Goal: Information Seeking & Learning: Learn about a topic

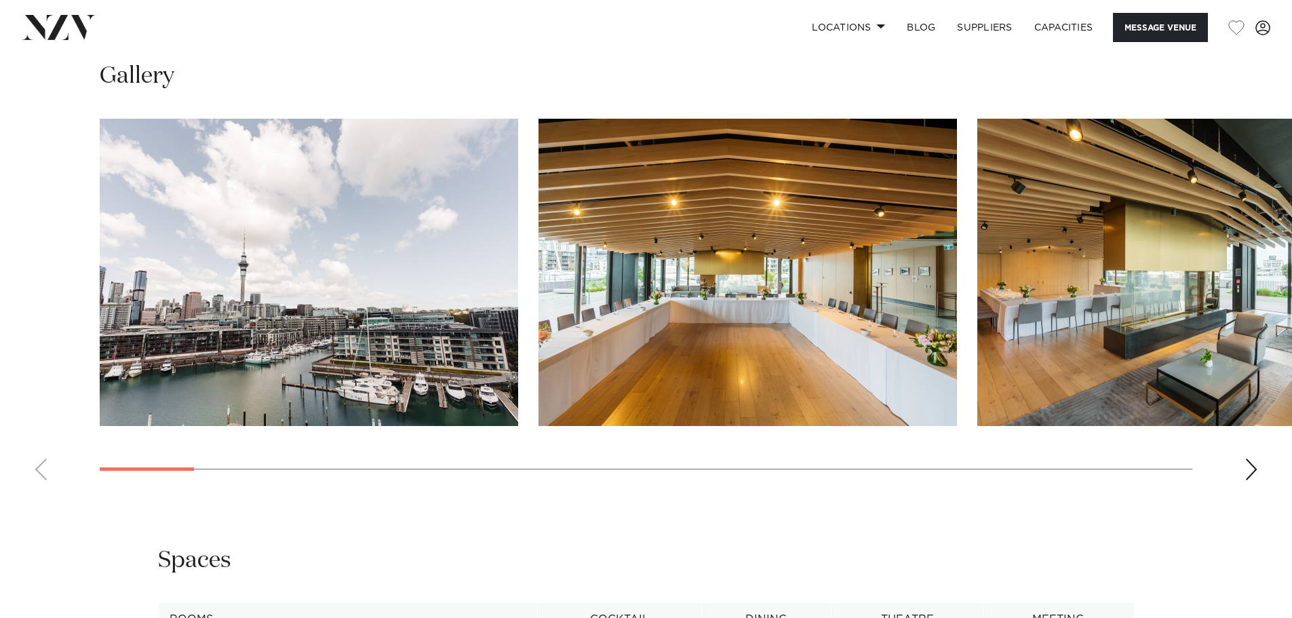
scroll to position [1577, 0]
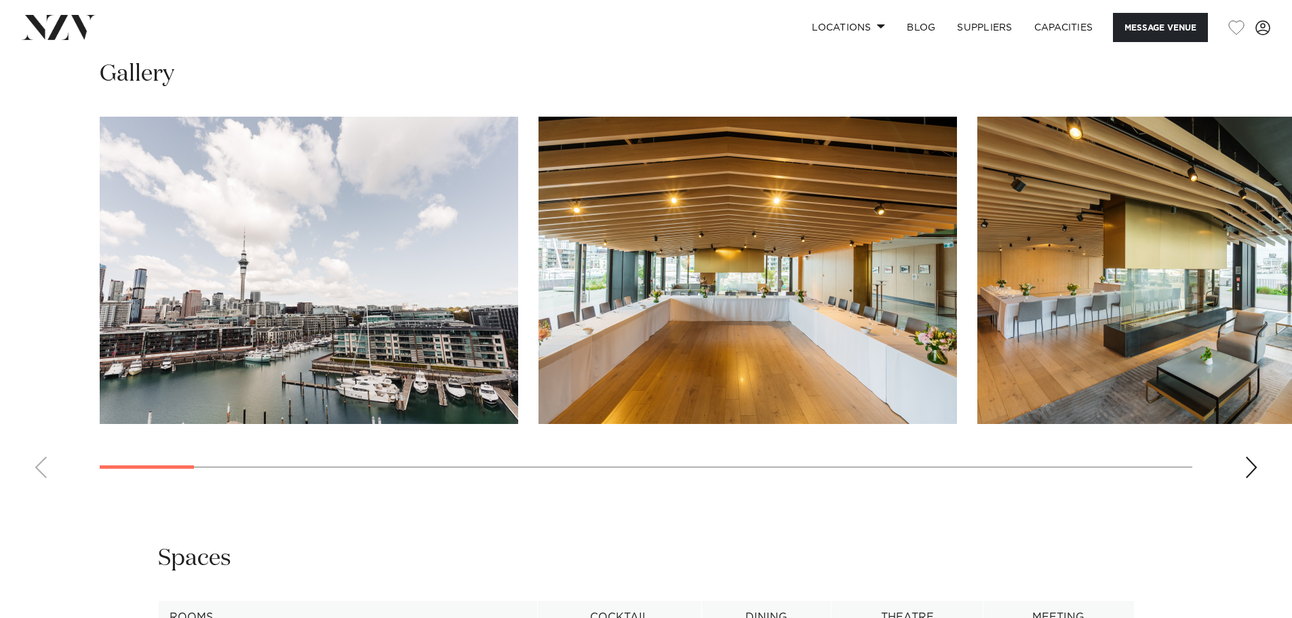
click at [1258, 457] on div "Next slide" at bounding box center [1252, 468] width 14 height 22
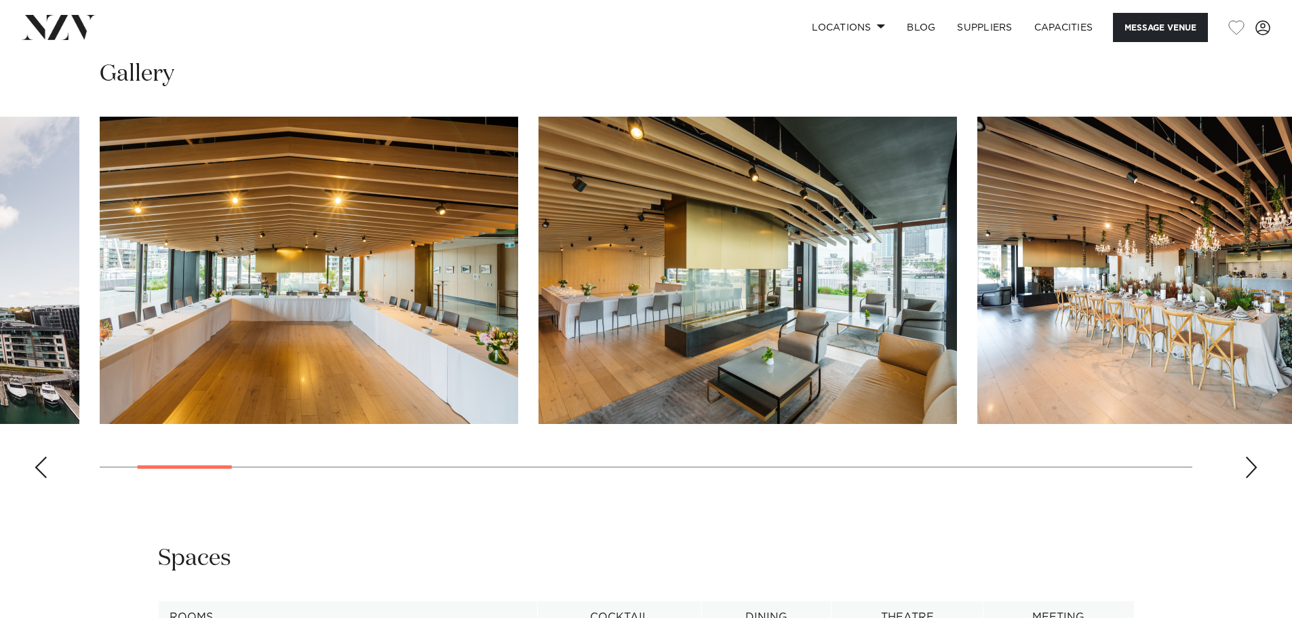
click at [1258, 457] on div "Next slide" at bounding box center [1252, 468] width 14 height 22
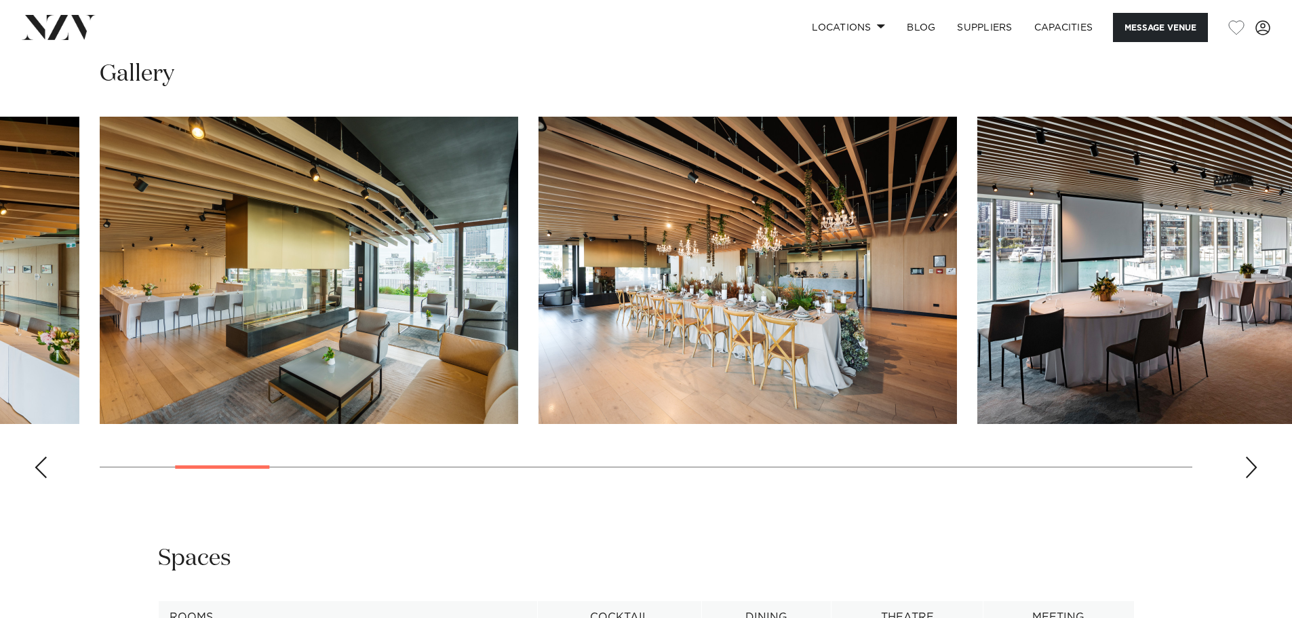
click at [1258, 457] on div "Next slide" at bounding box center [1252, 468] width 14 height 22
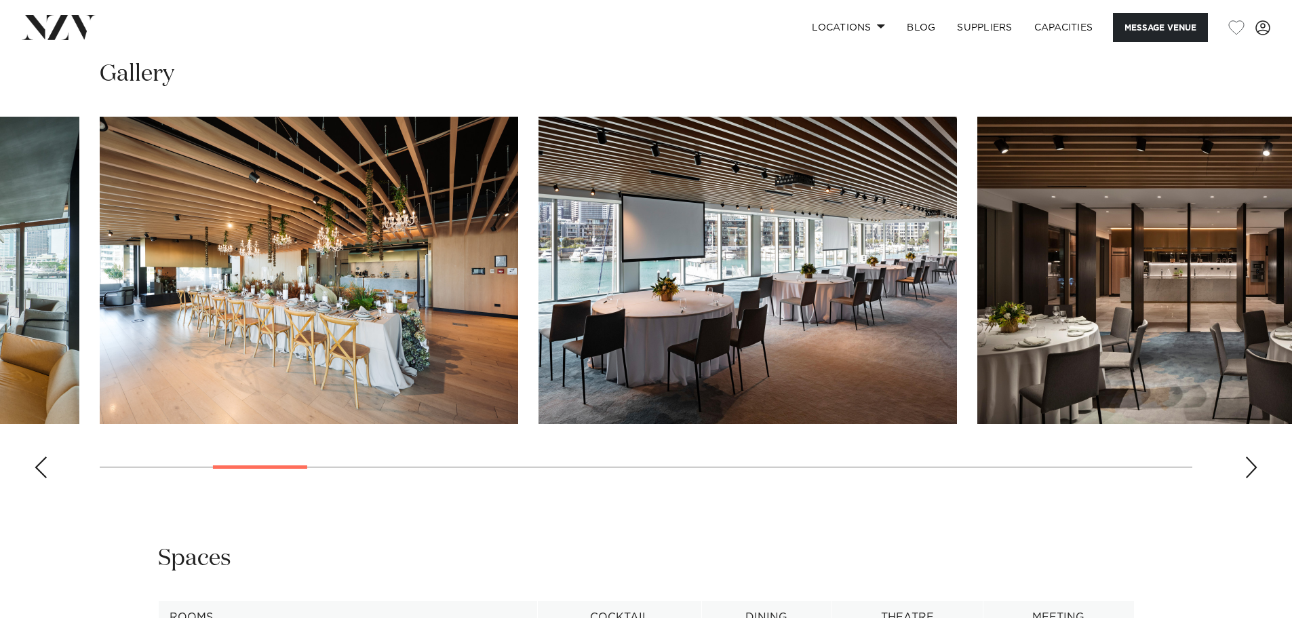
click at [1258, 457] on div "Next slide" at bounding box center [1252, 468] width 14 height 22
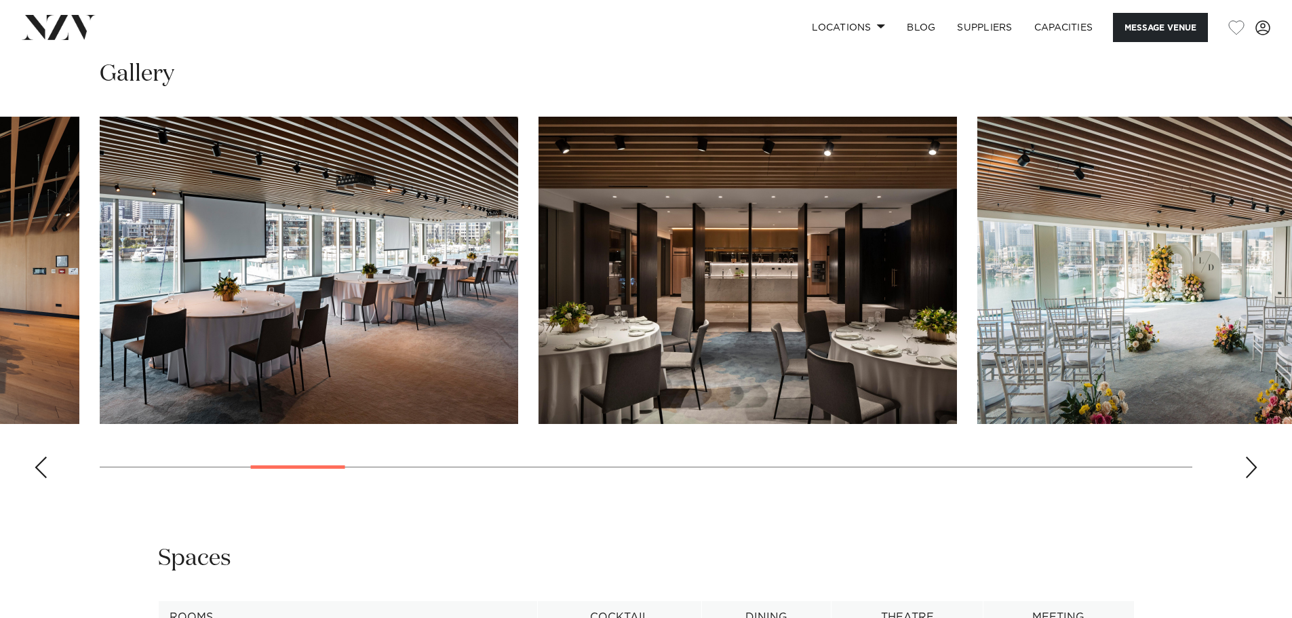
click at [1258, 457] on div "Next slide" at bounding box center [1252, 468] width 14 height 22
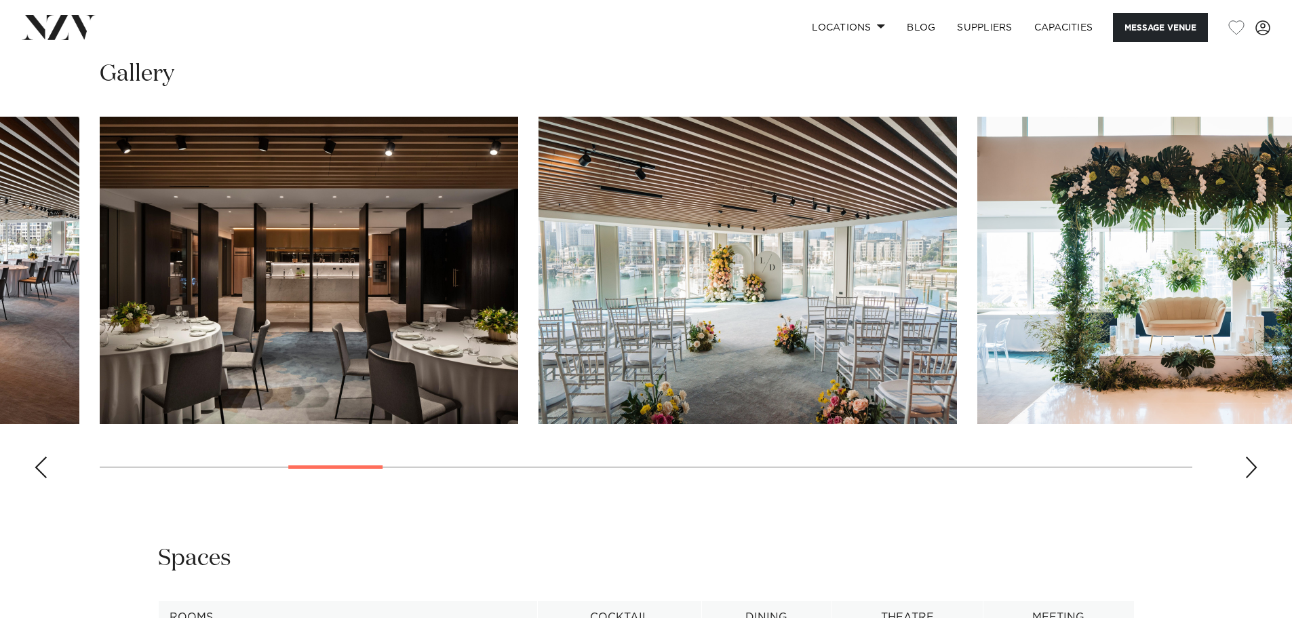
click at [1258, 457] on div "Next slide" at bounding box center [1252, 468] width 14 height 22
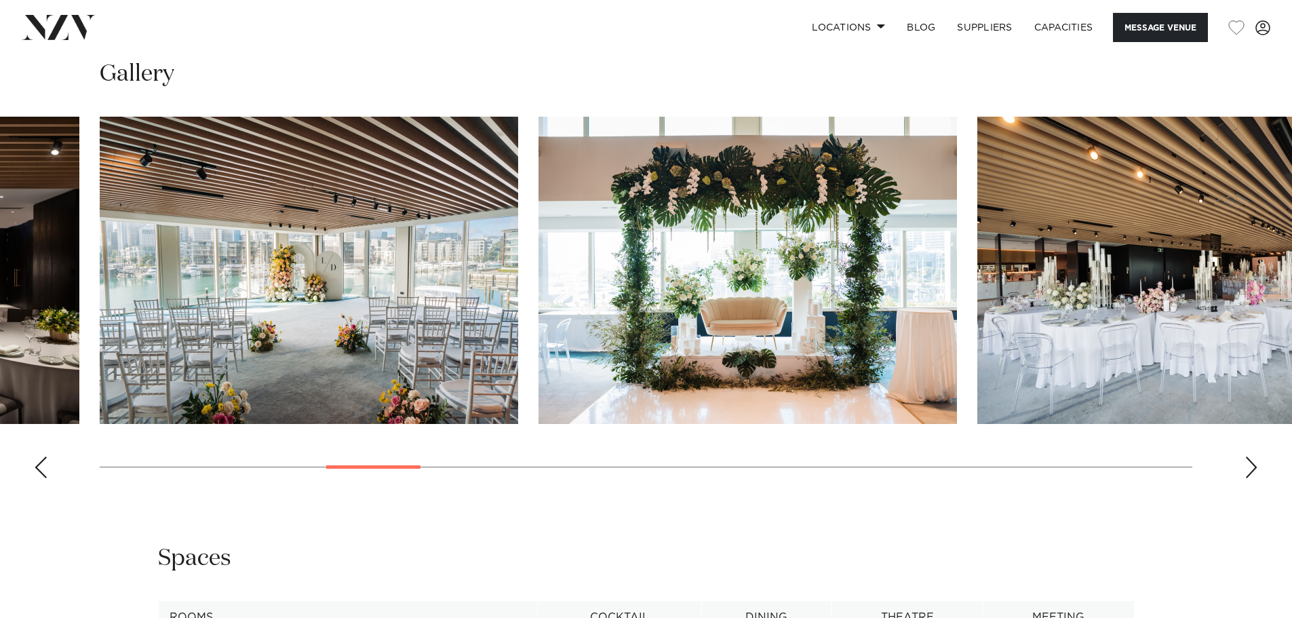
click at [1258, 457] on div "Next slide" at bounding box center [1252, 468] width 14 height 22
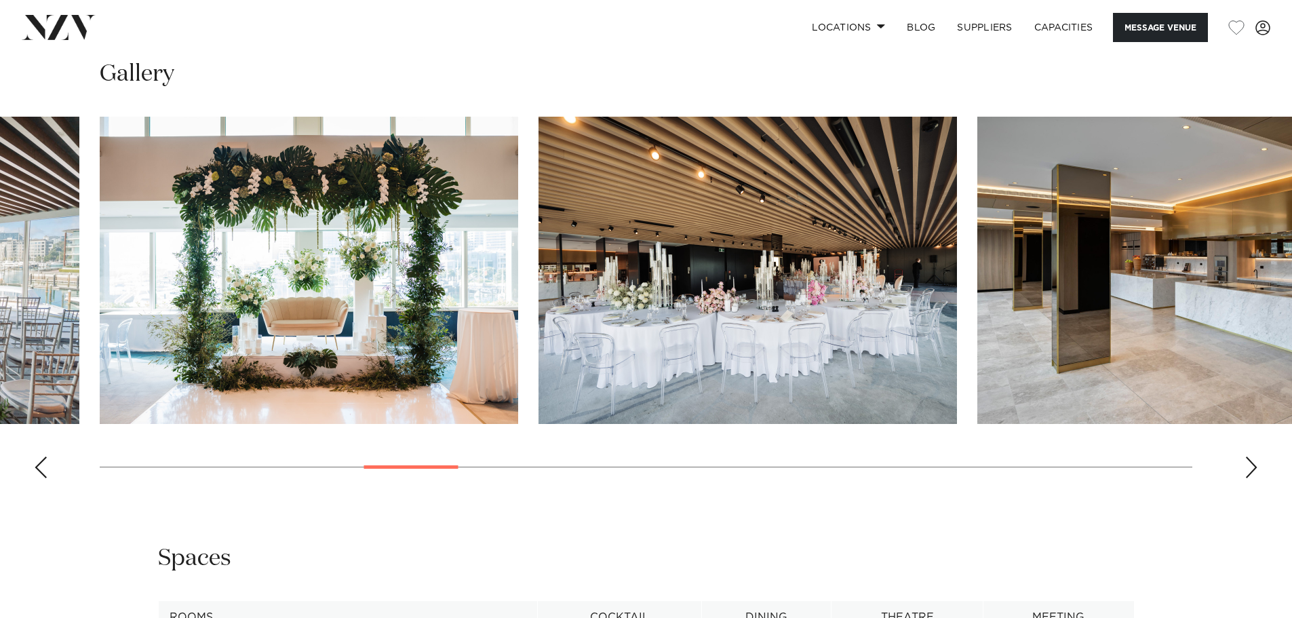
click at [1258, 457] on div "Next slide" at bounding box center [1252, 468] width 14 height 22
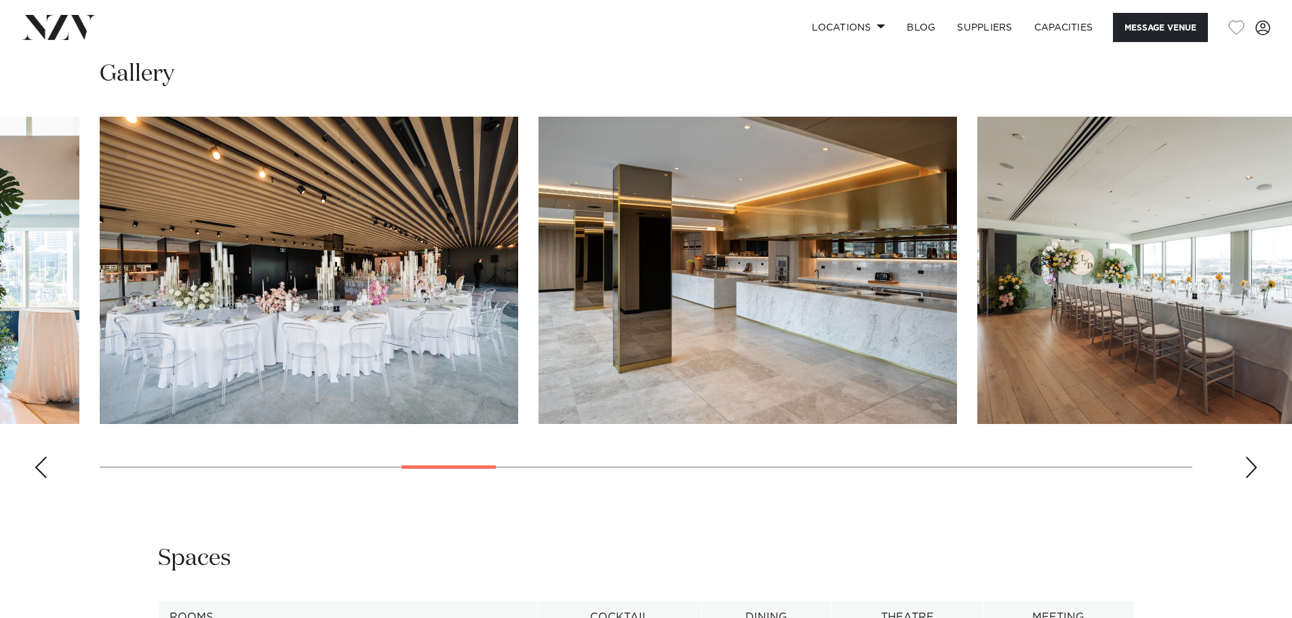
click at [1258, 457] on div "Next slide" at bounding box center [1252, 468] width 14 height 22
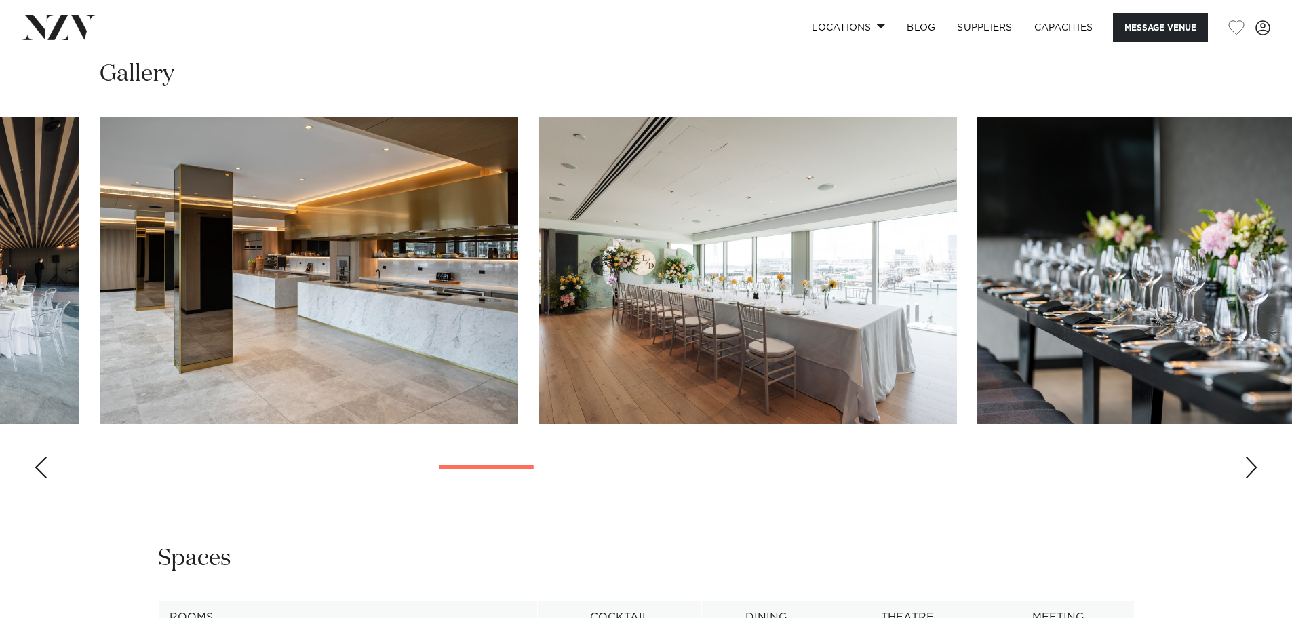
click at [1258, 457] on div "Next slide" at bounding box center [1252, 468] width 14 height 22
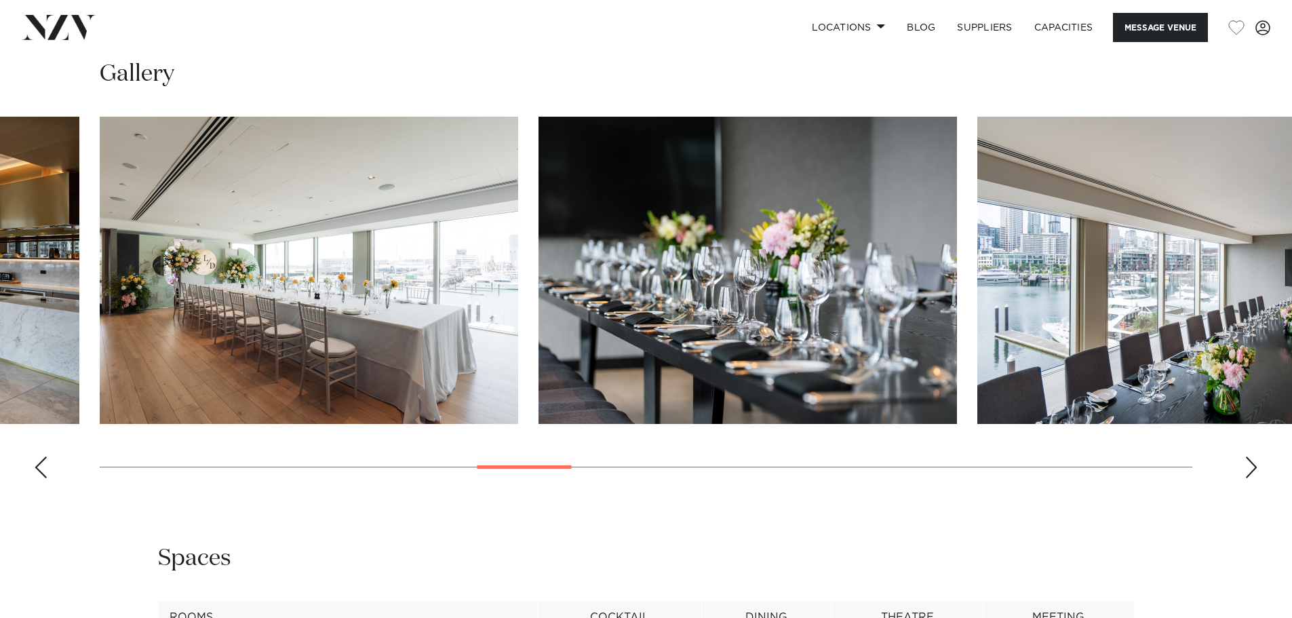
click at [1258, 457] on div "Next slide" at bounding box center [1252, 468] width 14 height 22
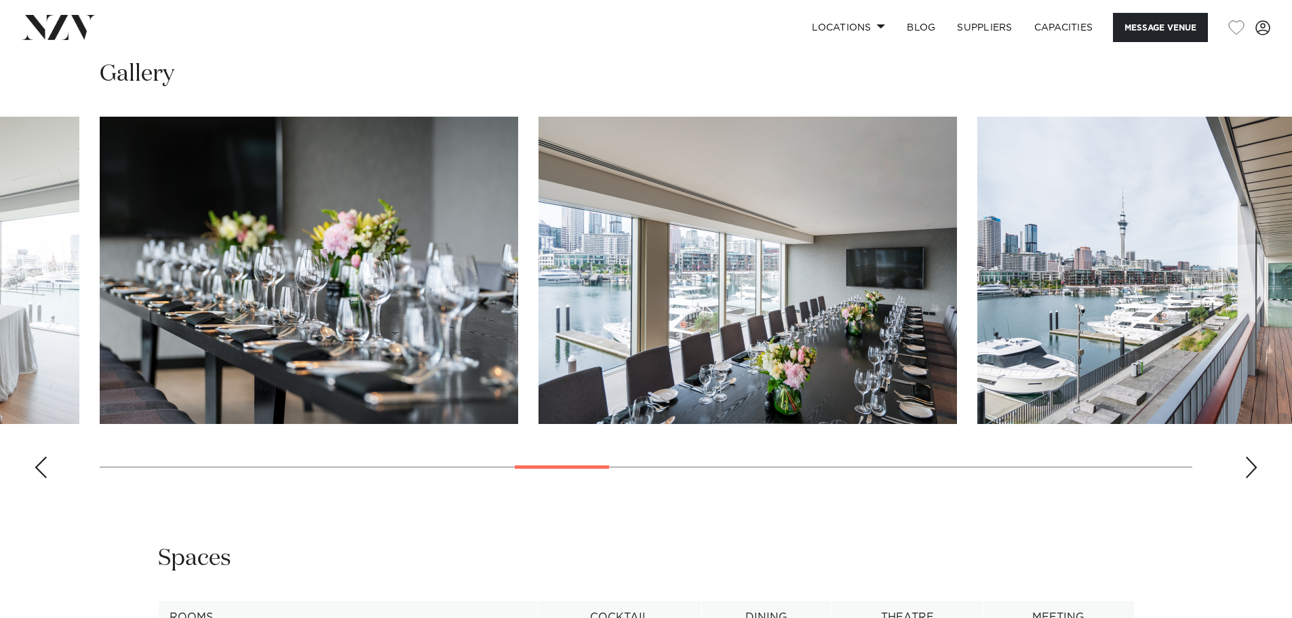
click at [1258, 457] on div "Next slide" at bounding box center [1252, 468] width 14 height 22
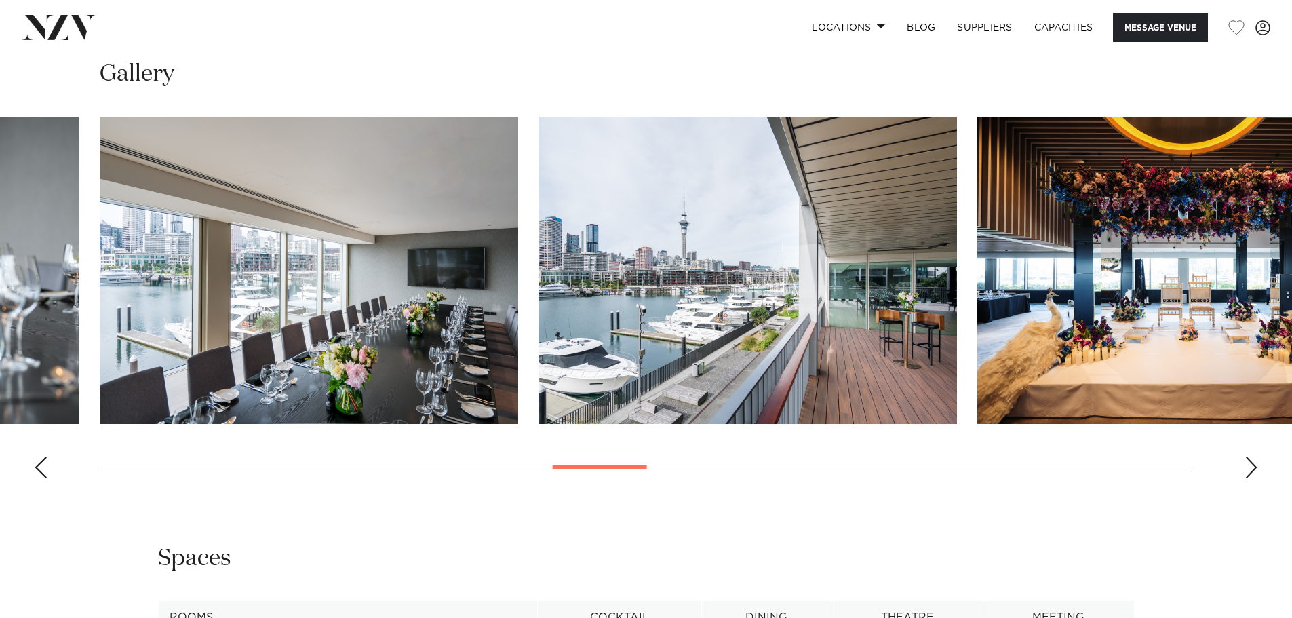
click at [1258, 457] on div "Next slide" at bounding box center [1252, 468] width 14 height 22
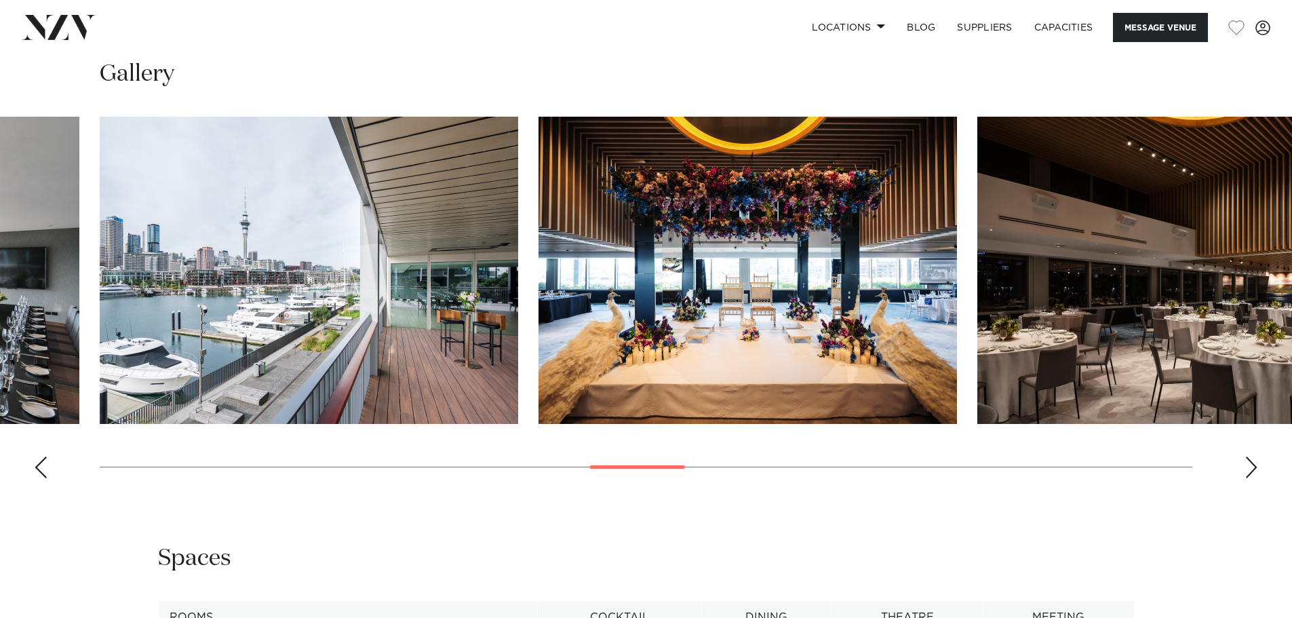
click at [1258, 457] on div "Next slide" at bounding box center [1252, 468] width 14 height 22
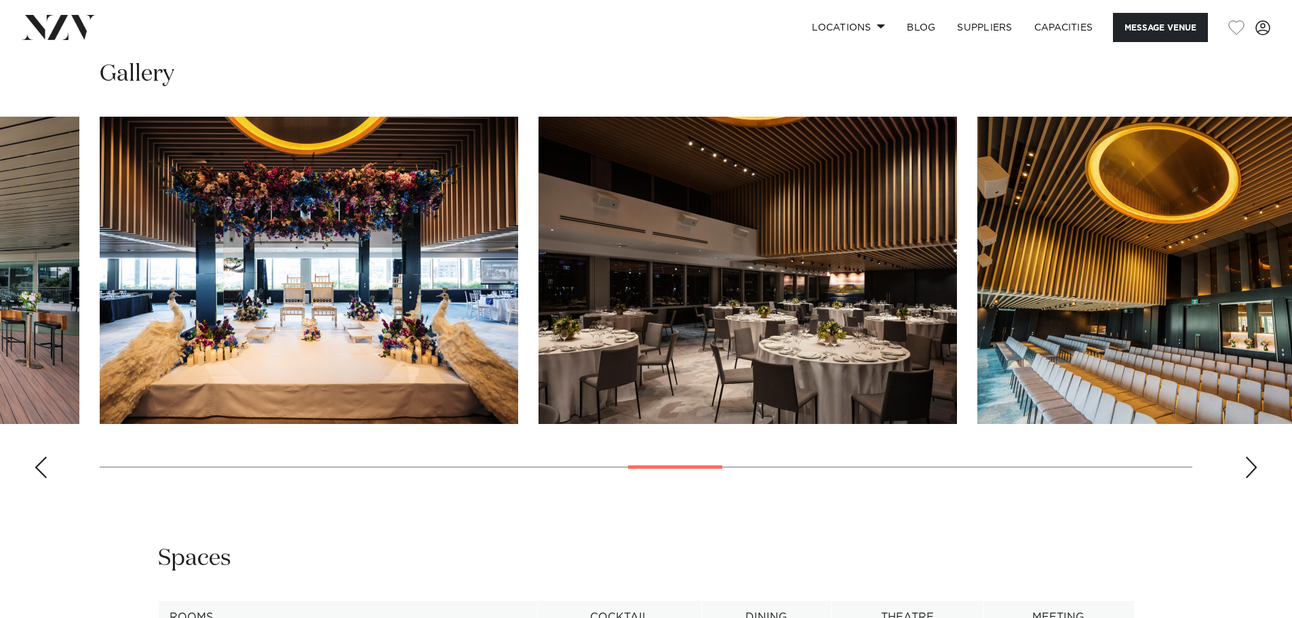
click at [1258, 457] on div "Next slide" at bounding box center [1252, 468] width 14 height 22
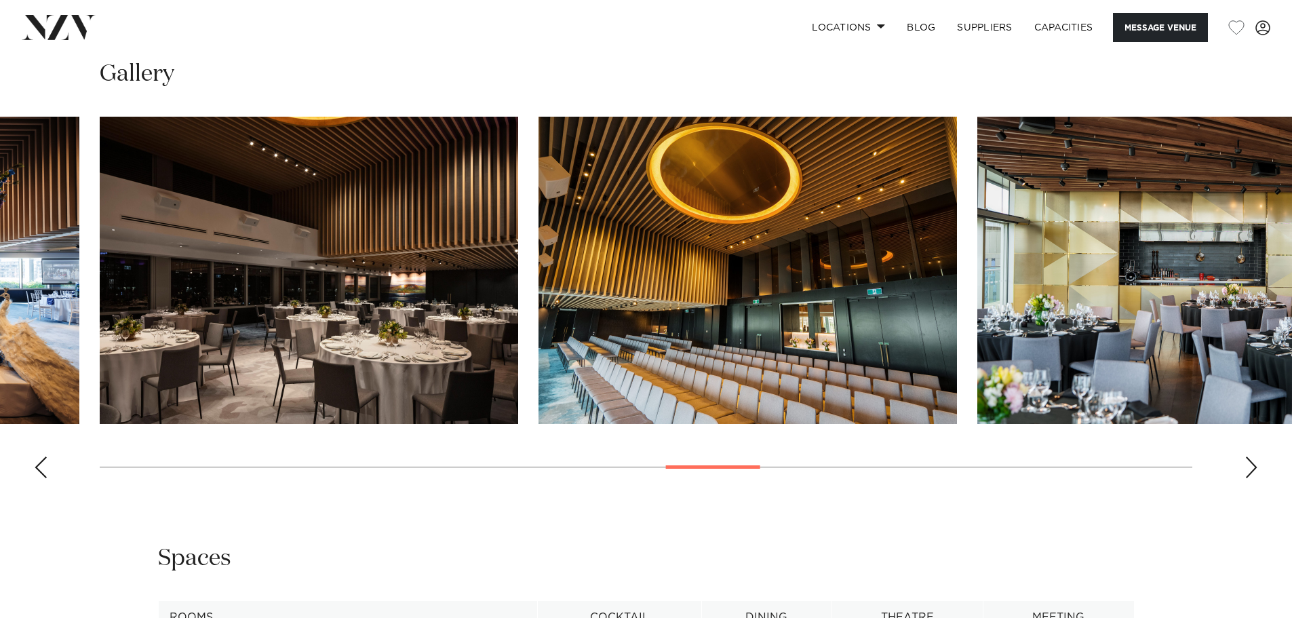
click at [1258, 457] on div "Next slide" at bounding box center [1252, 468] width 14 height 22
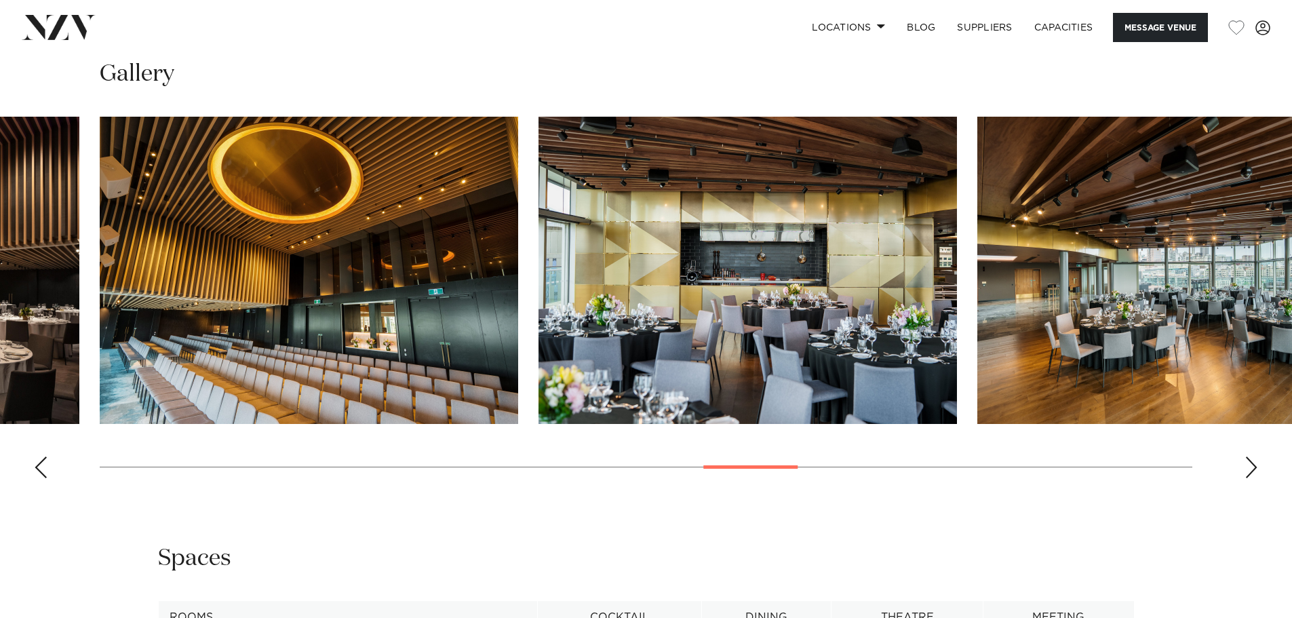
click at [1258, 457] on div "Next slide" at bounding box center [1252, 468] width 14 height 22
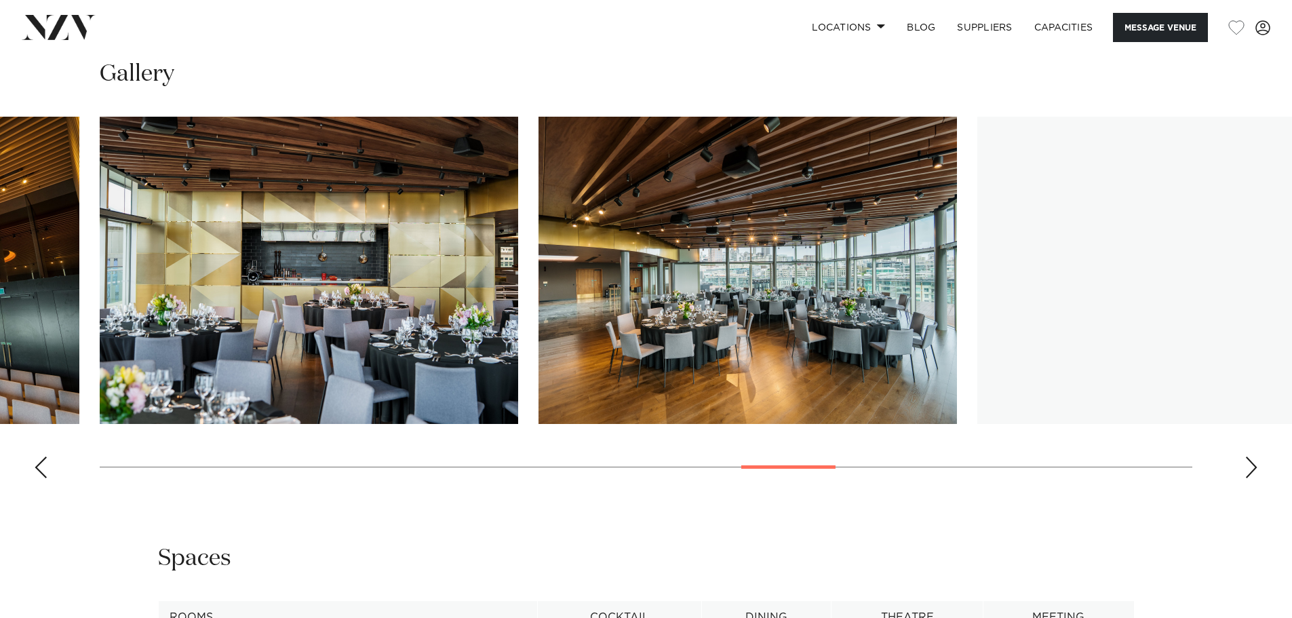
click at [1258, 457] on div "Next slide" at bounding box center [1252, 468] width 14 height 22
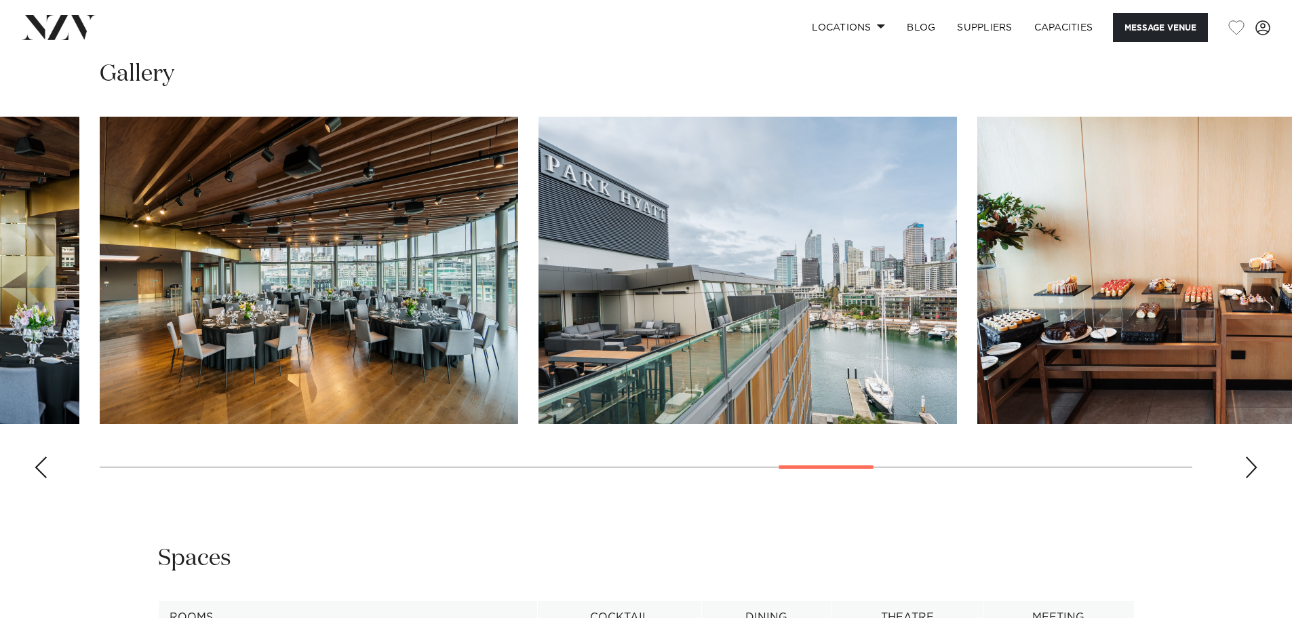
click at [1258, 457] on div "Next slide" at bounding box center [1252, 468] width 14 height 22
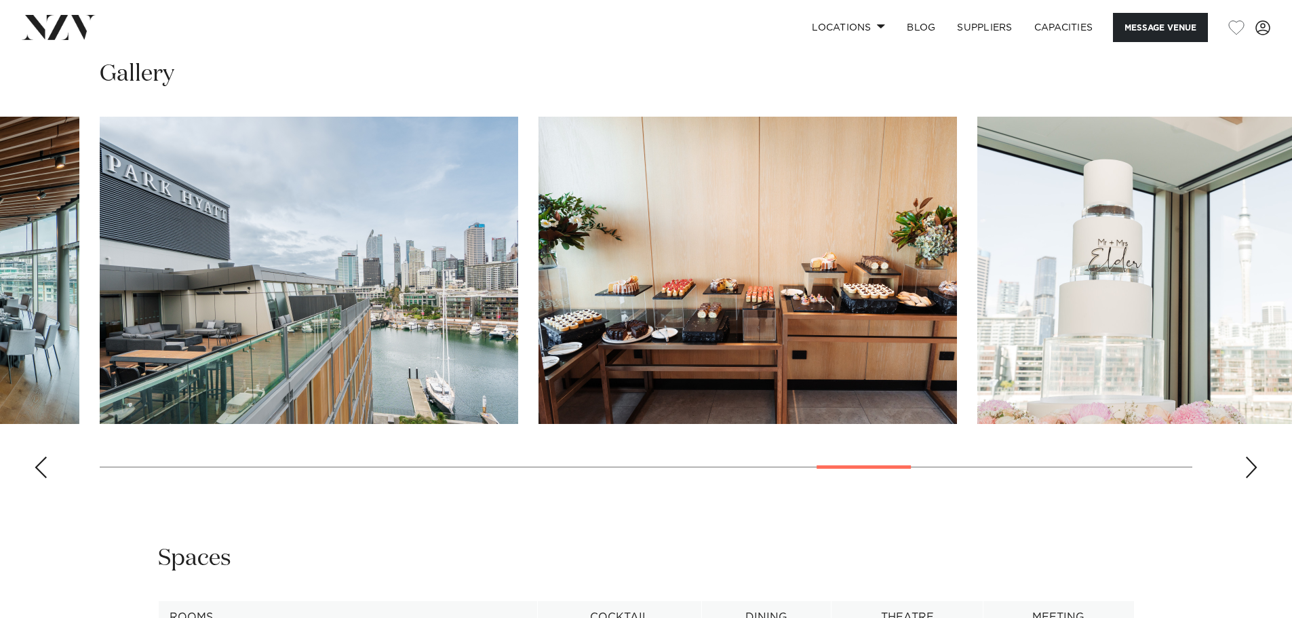
click at [1258, 457] on div "Next slide" at bounding box center [1252, 468] width 14 height 22
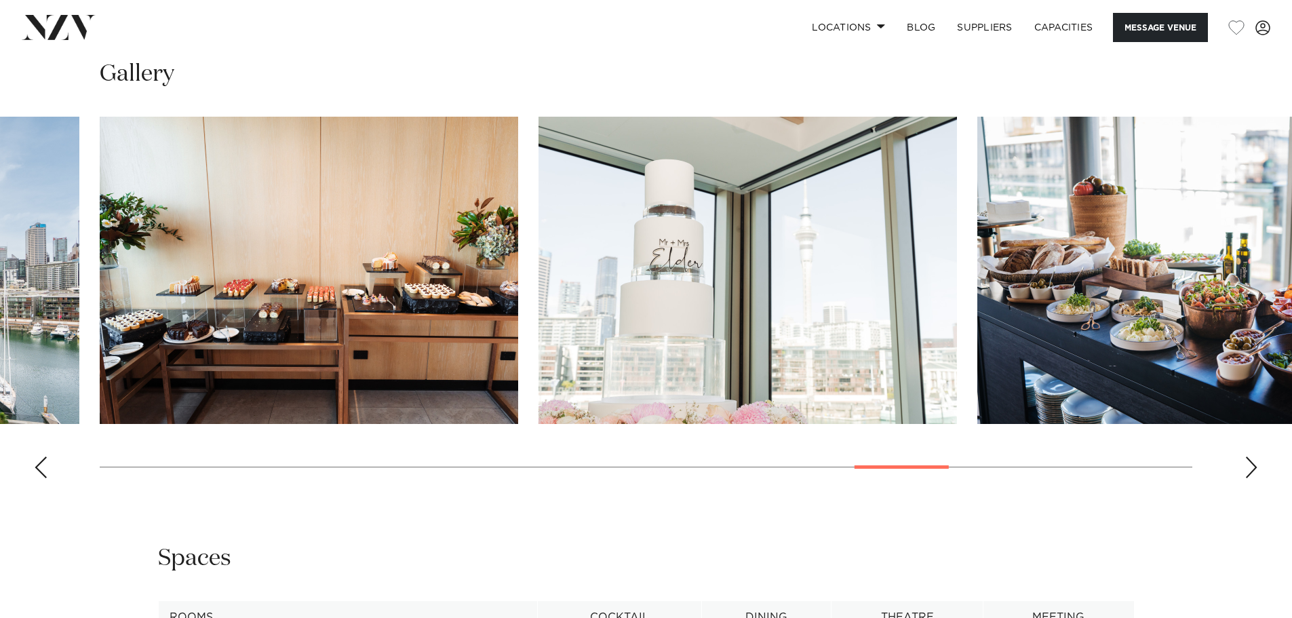
click at [1258, 457] on div "Next slide" at bounding box center [1252, 468] width 14 height 22
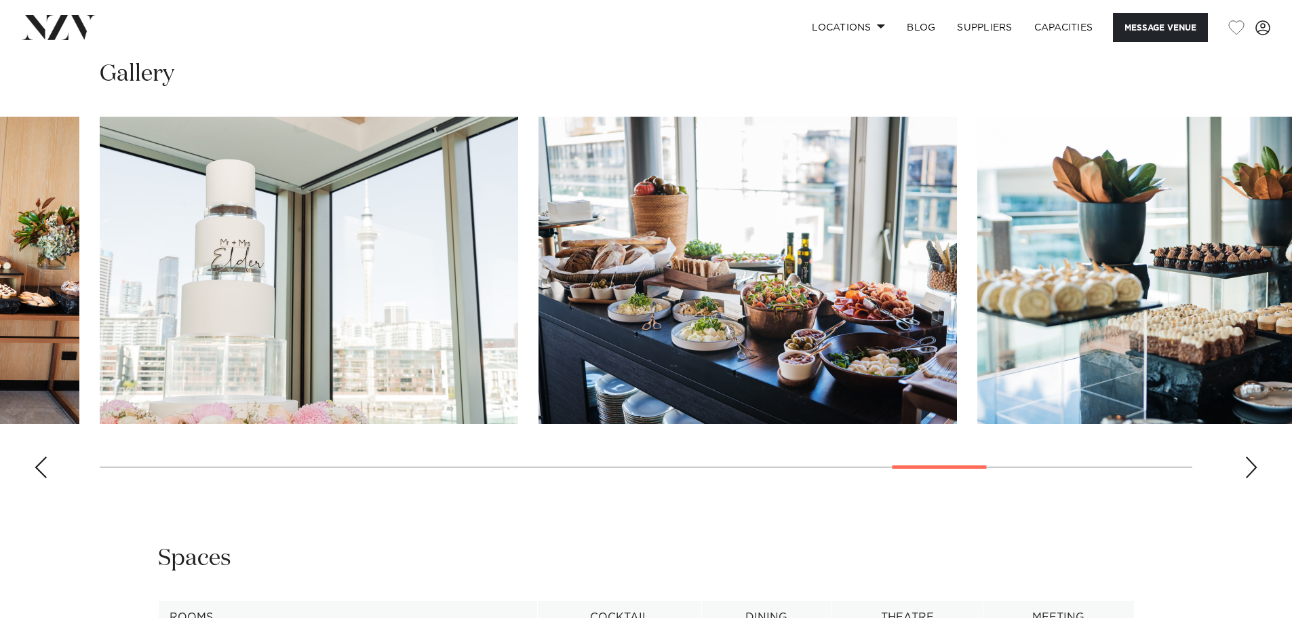
click at [1258, 457] on div "Next slide" at bounding box center [1252, 468] width 14 height 22
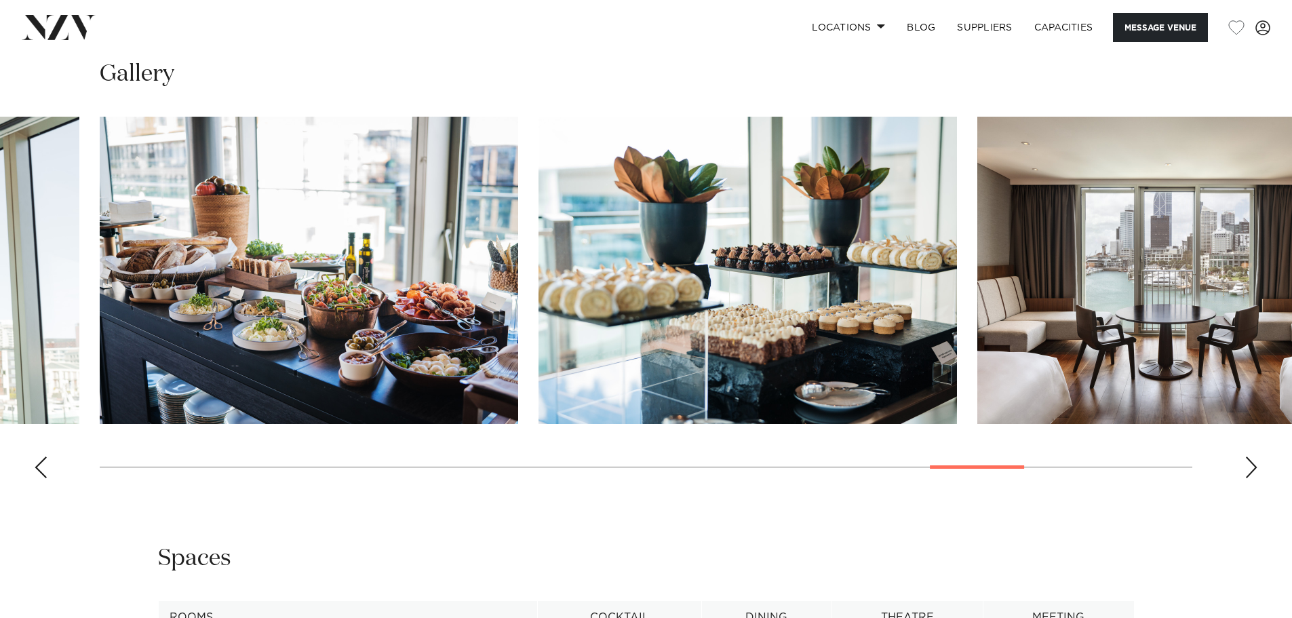
click at [1258, 457] on div "Next slide" at bounding box center [1252, 468] width 14 height 22
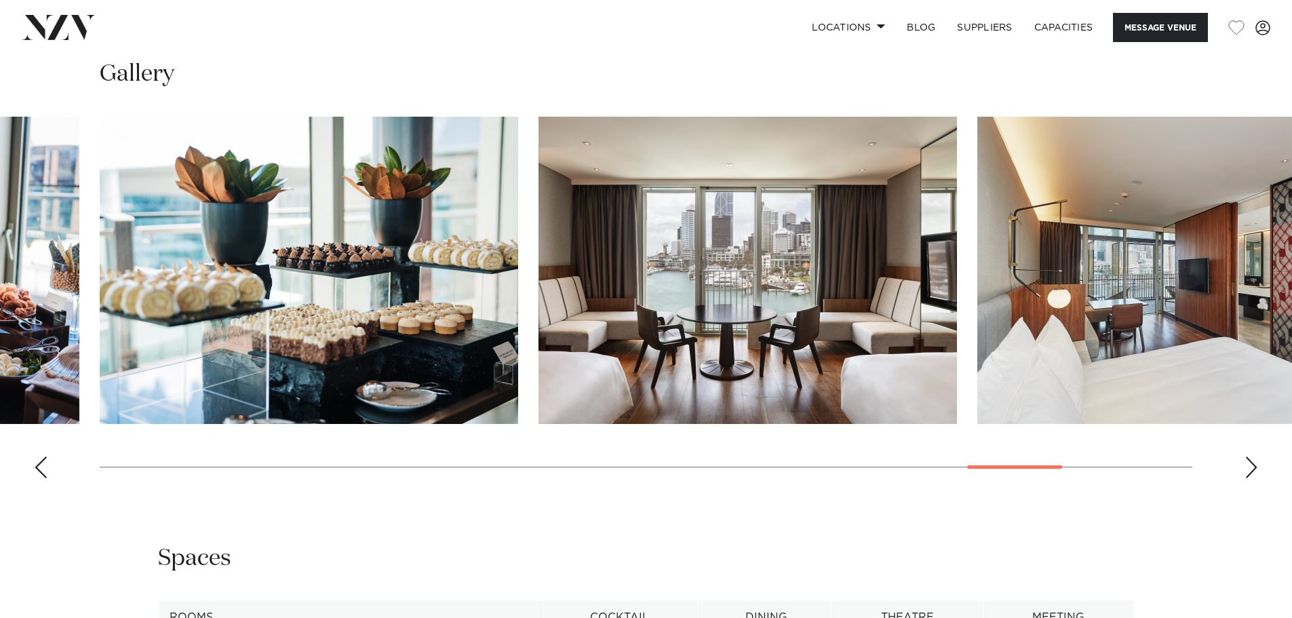
click at [1258, 457] on div "Next slide" at bounding box center [1252, 468] width 14 height 22
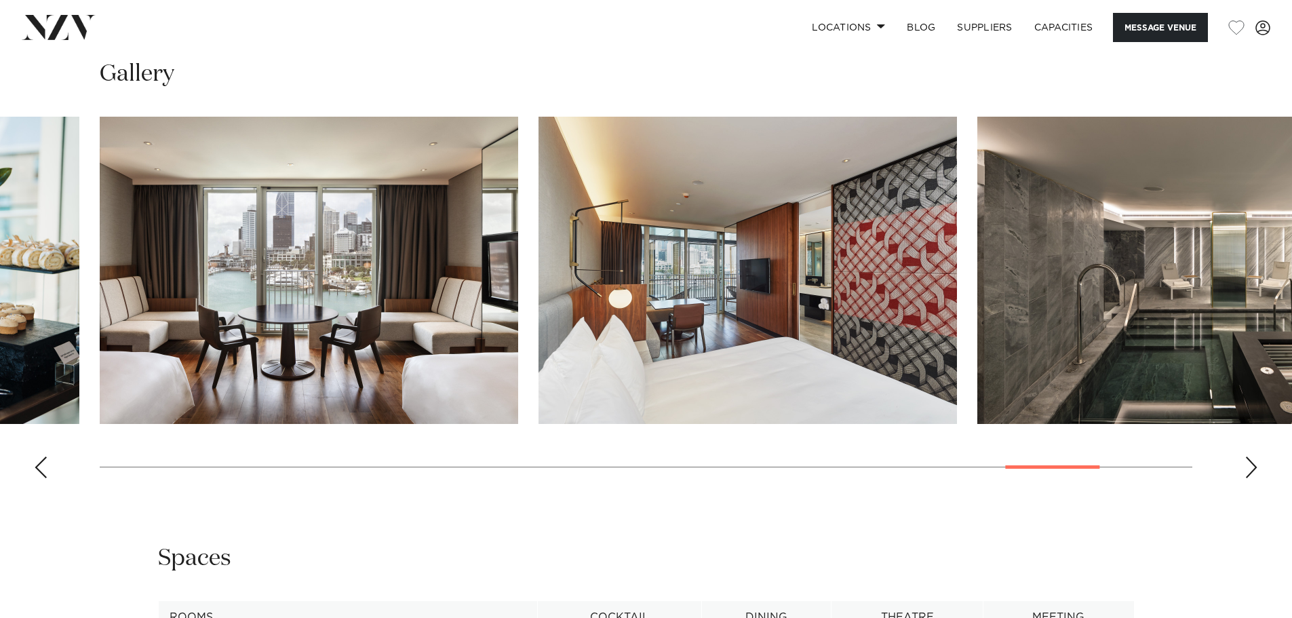
click at [1258, 457] on div "Next slide" at bounding box center [1252, 468] width 14 height 22
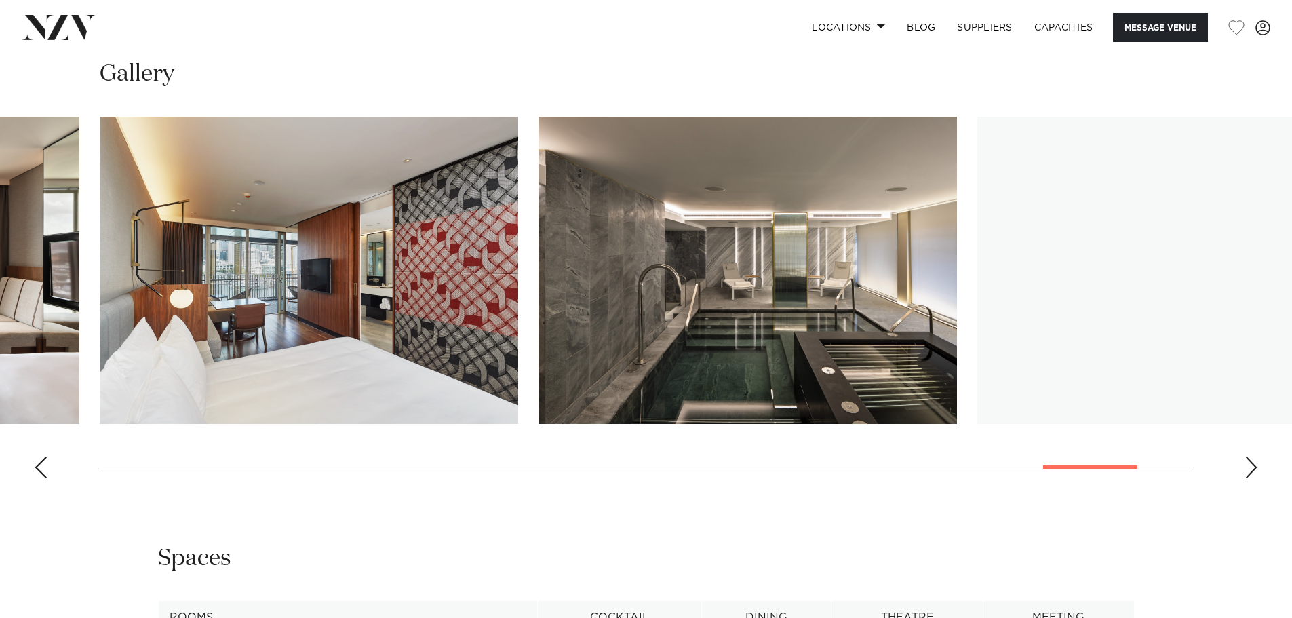
click at [1258, 457] on div "Next slide" at bounding box center [1252, 468] width 14 height 22
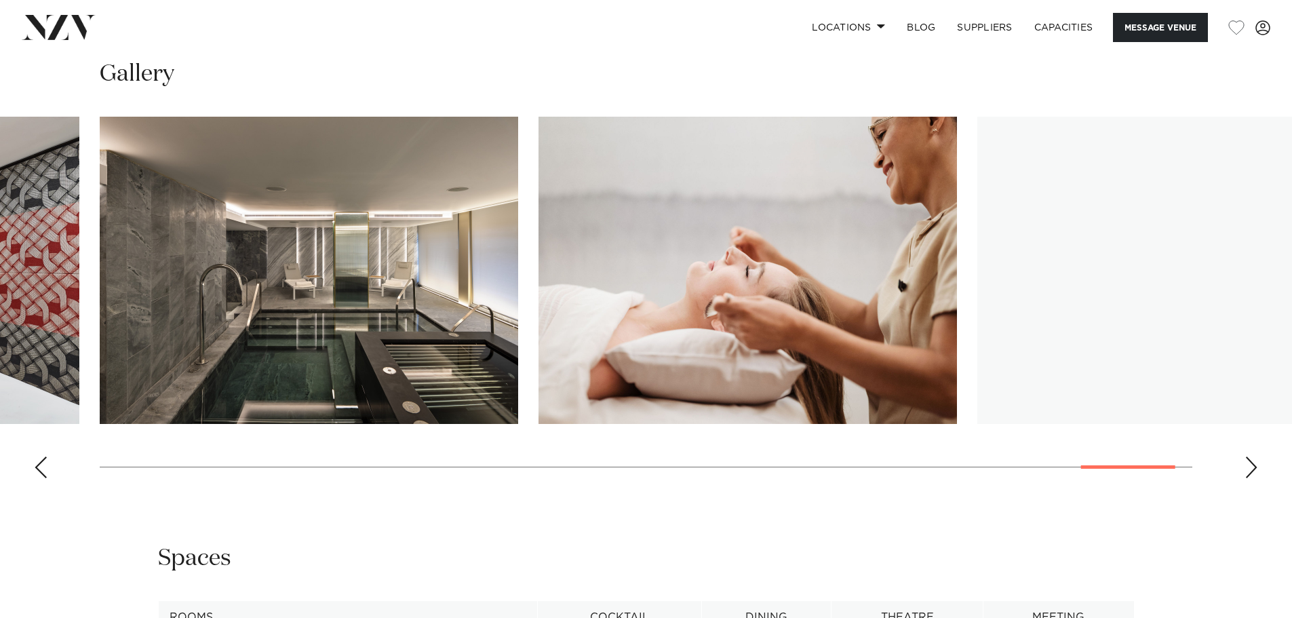
click at [1258, 457] on div "Next slide" at bounding box center [1252, 468] width 14 height 22
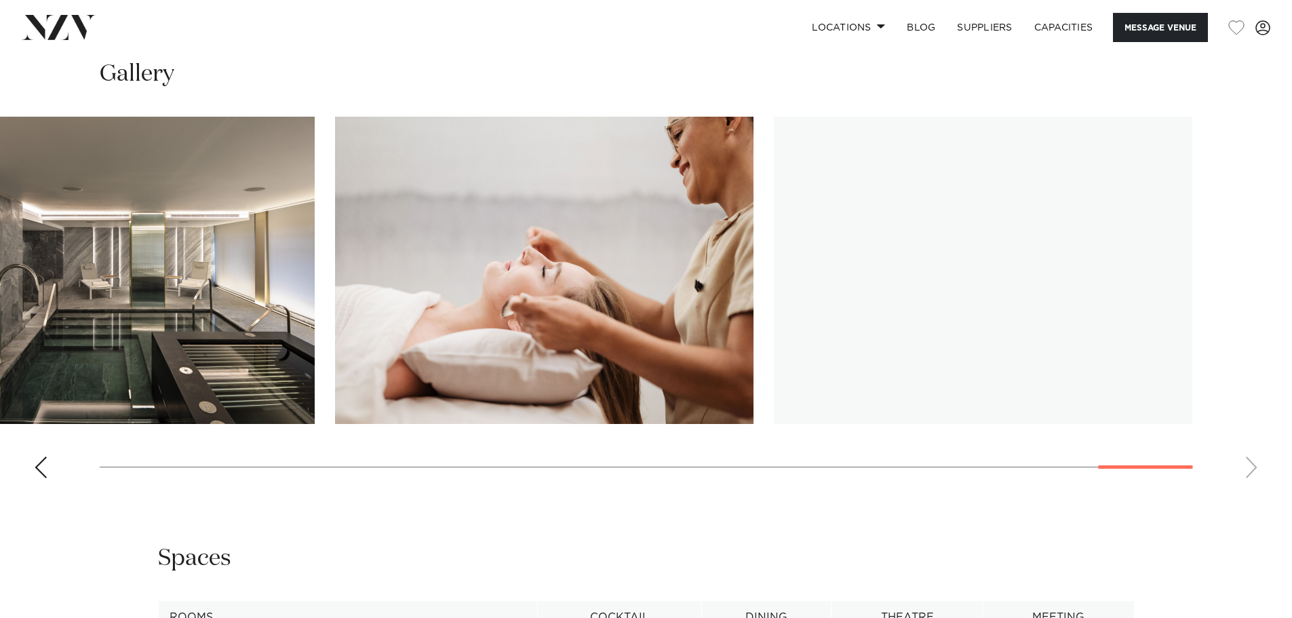
click at [1258, 429] on swiper-container at bounding box center [646, 303] width 1292 height 372
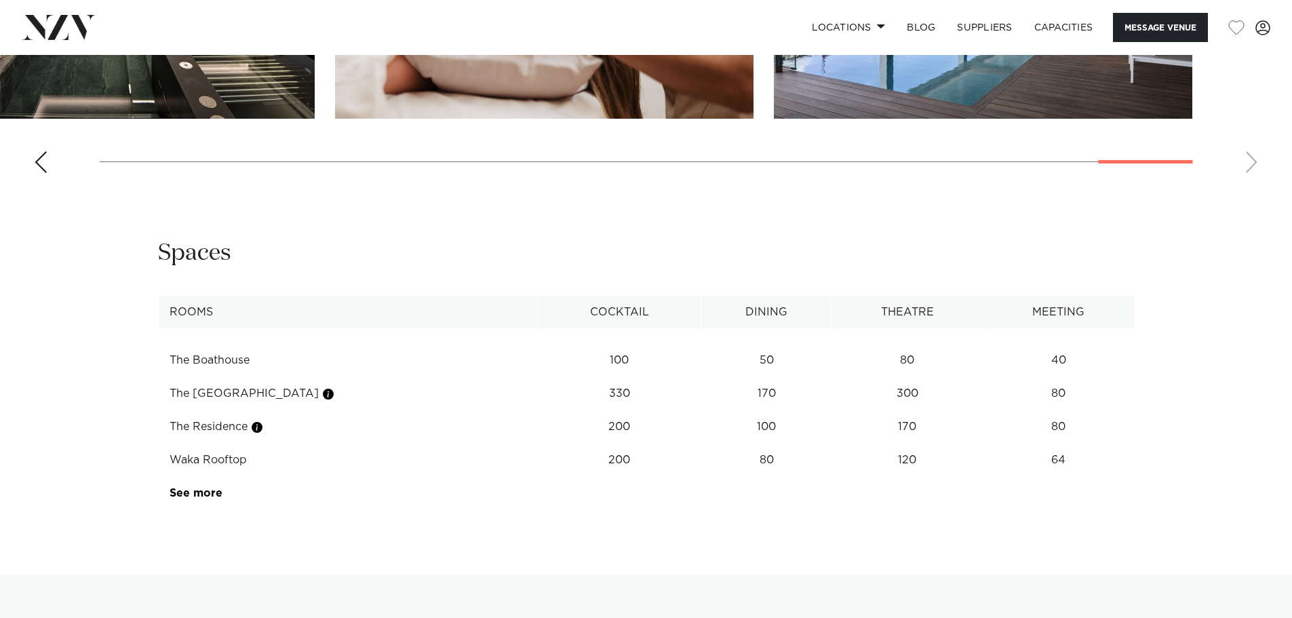
scroll to position [2188, 0]
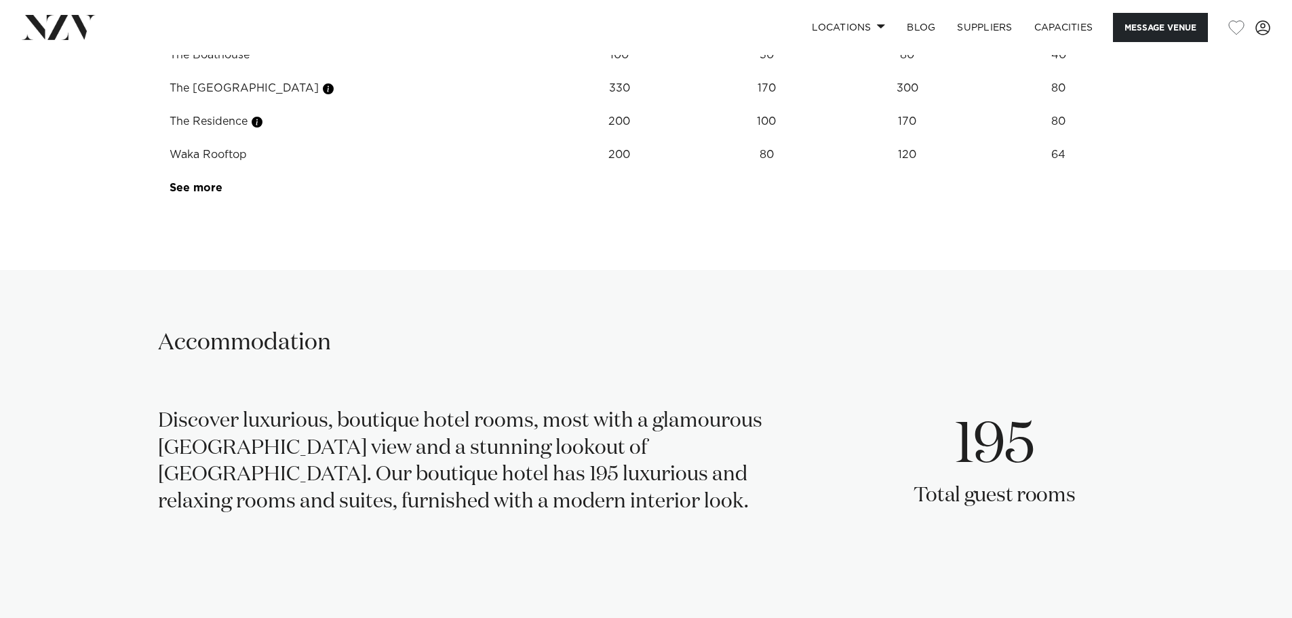
click at [257, 78] on div at bounding box center [260, 83] width 37 height 10
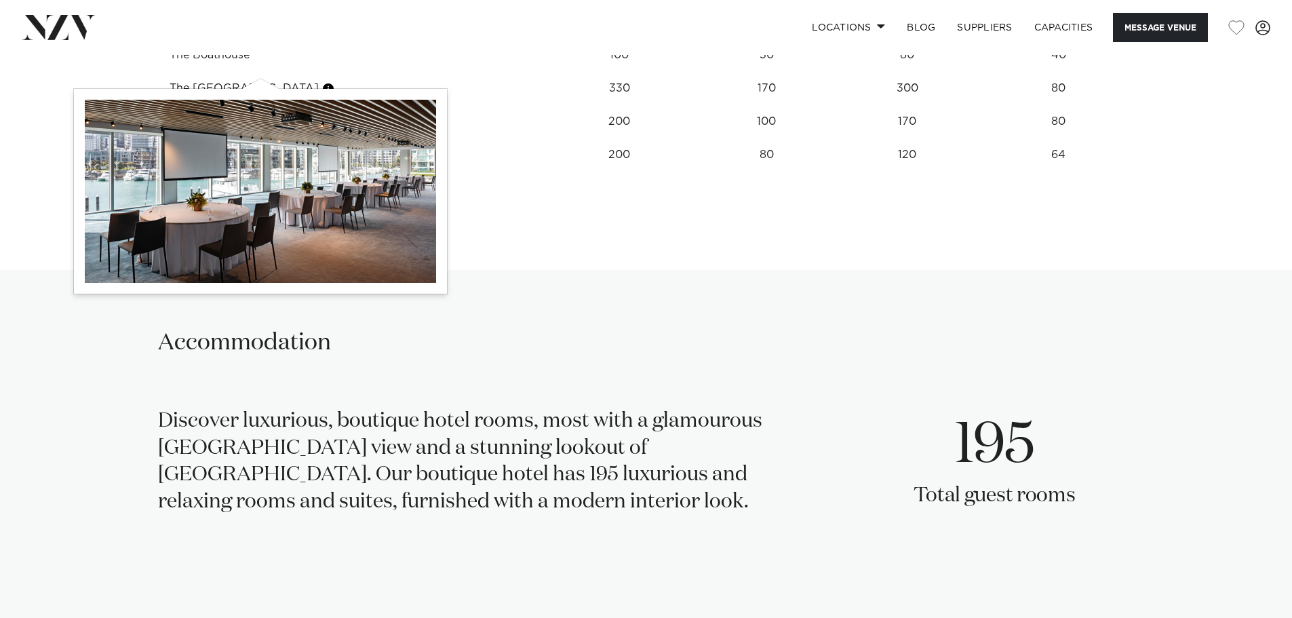
click at [260, 115] on button "button" at bounding box center [257, 122] width 14 height 14
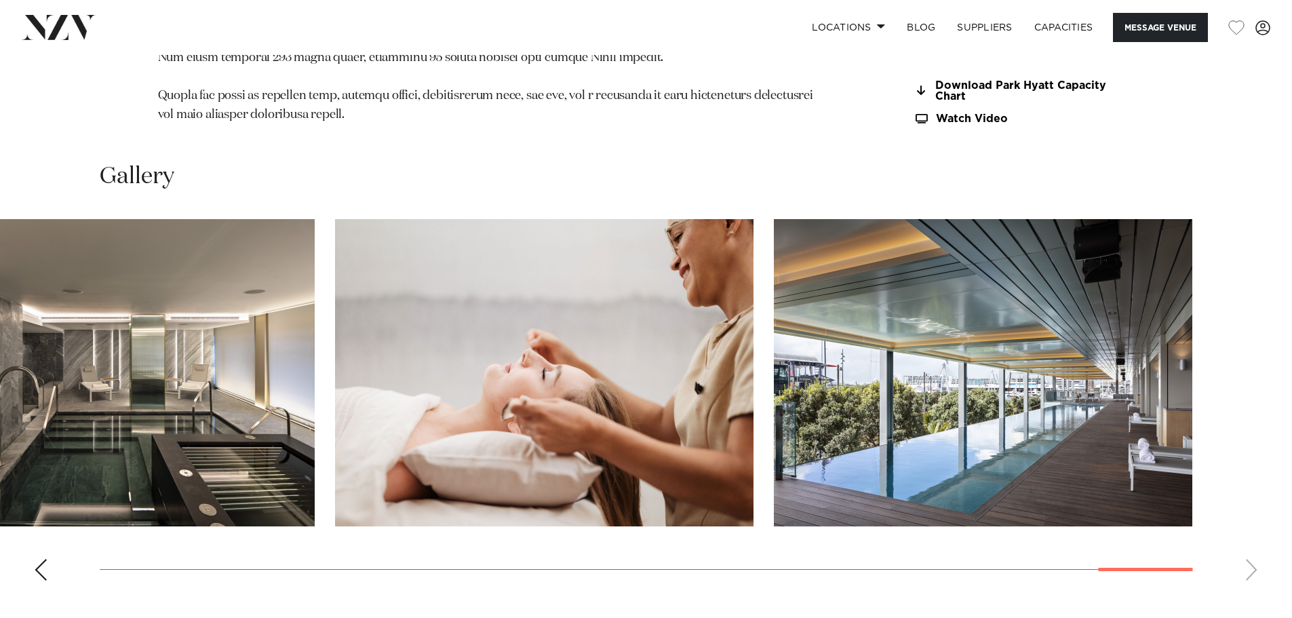
scroll to position [1628, 0]
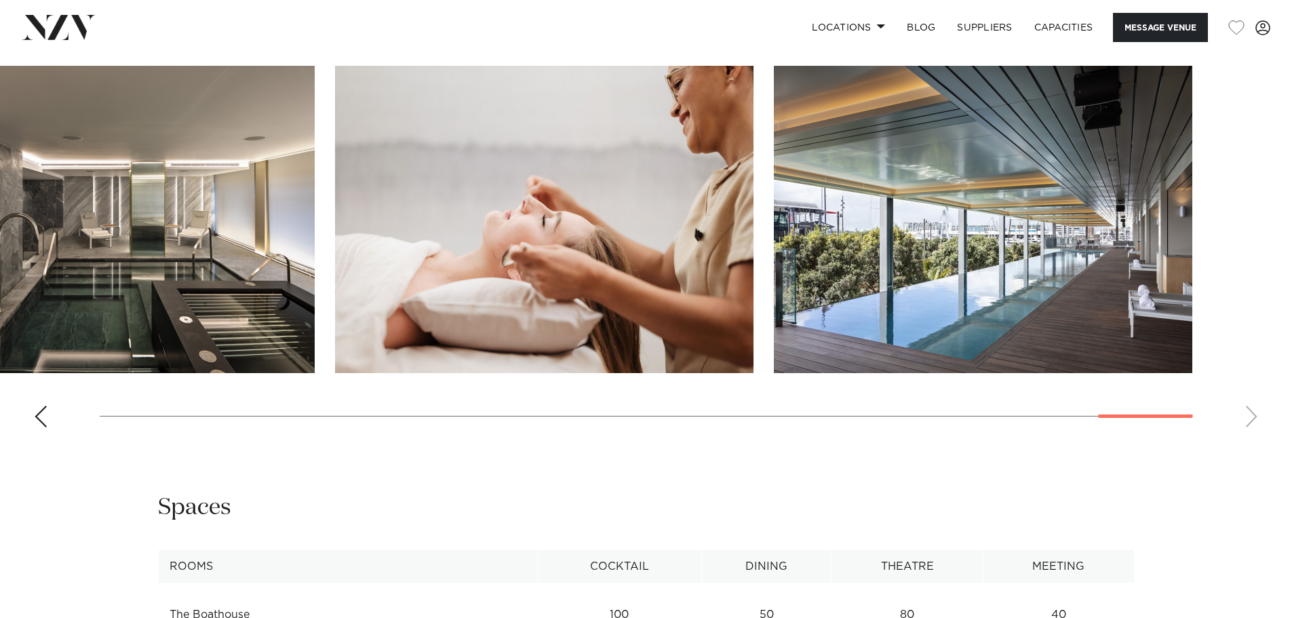
click at [35, 406] on div "Previous slide" at bounding box center [41, 417] width 14 height 22
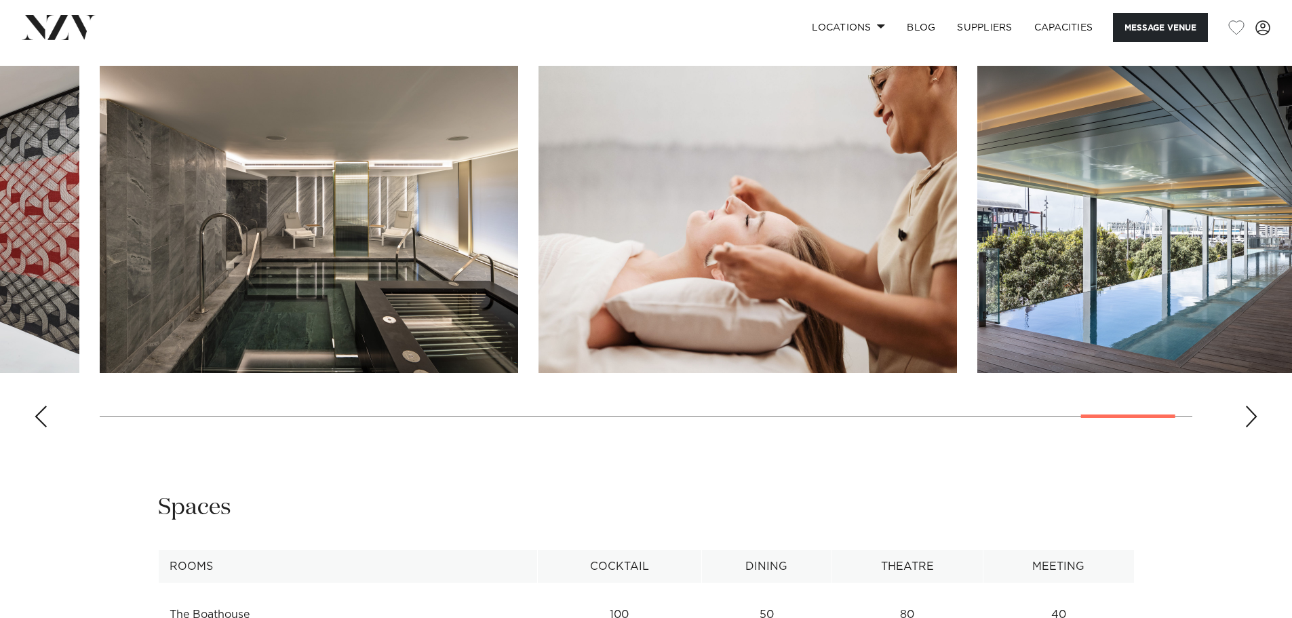
click at [37, 406] on div "Previous slide" at bounding box center [41, 417] width 14 height 22
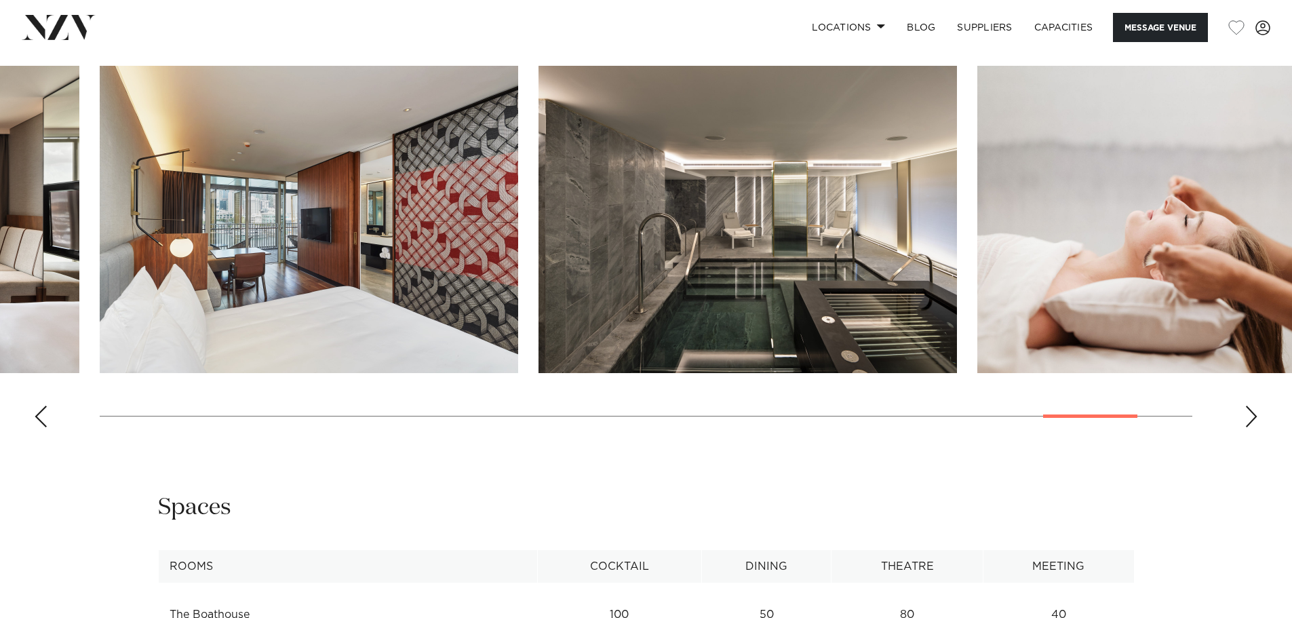
click at [37, 406] on div "Previous slide" at bounding box center [41, 417] width 14 height 22
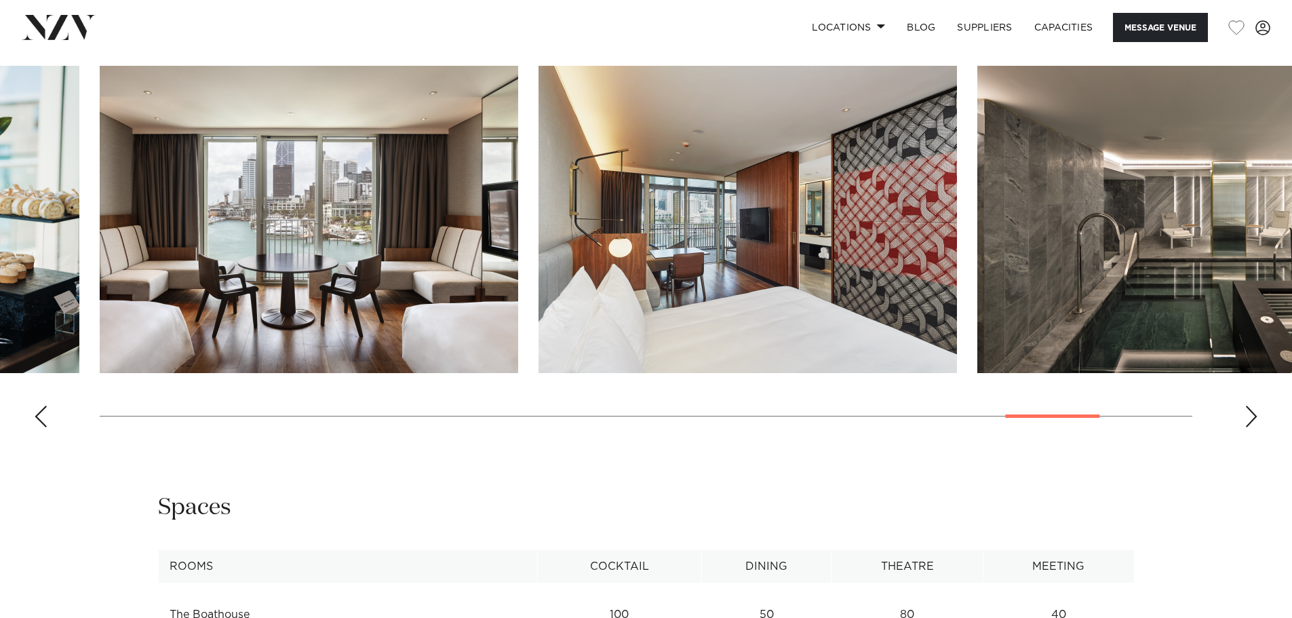
click at [37, 406] on div "Previous slide" at bounding box center [41, 417] width 14 height 22
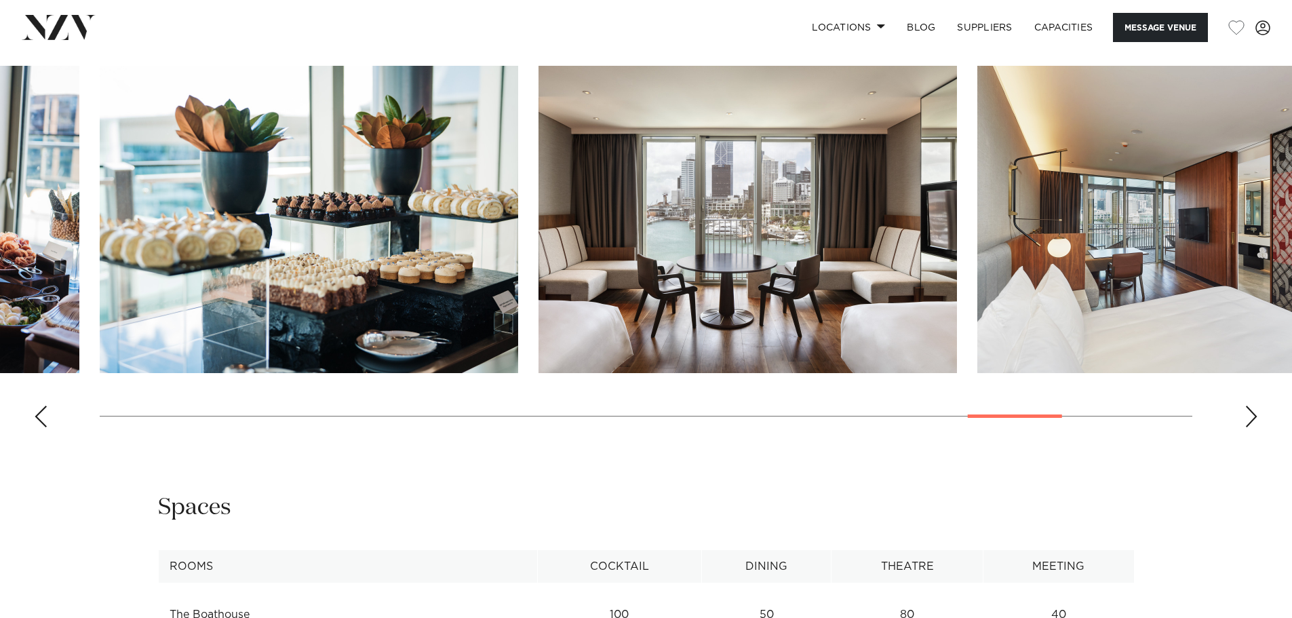
click at [37, 406] on div "Previous slide" at bounding box center [41, 417] width 14 height 22
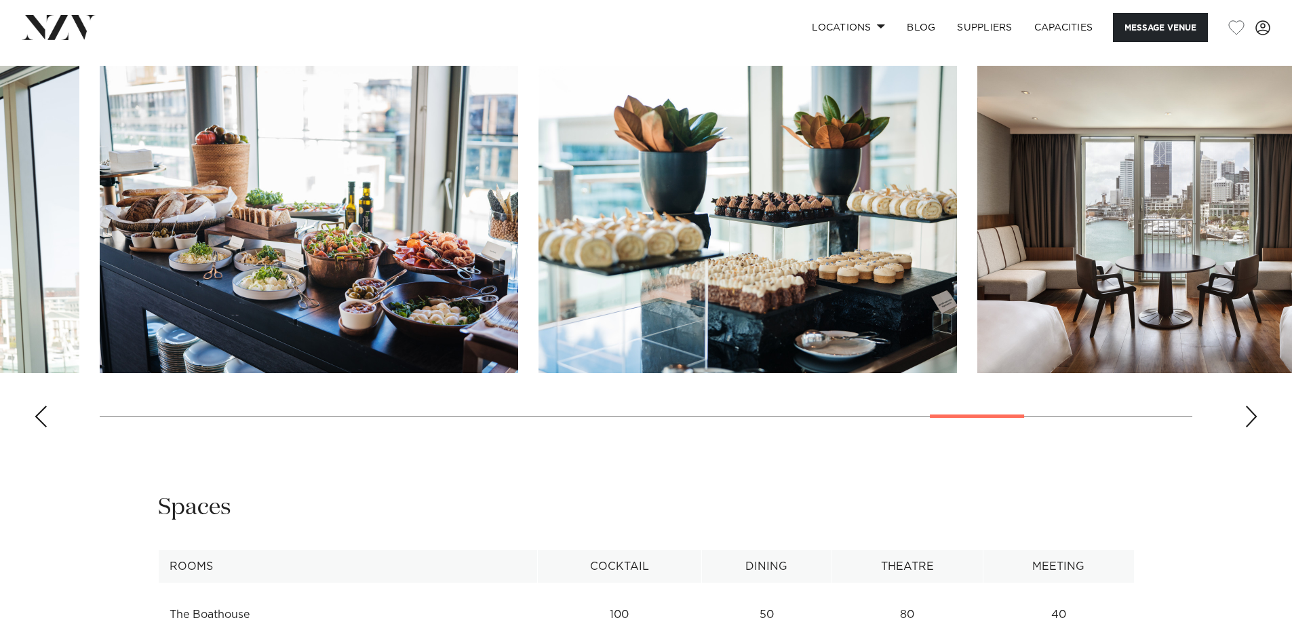
click at [37, 406] on div "Previous slide" at bounding box center [41, 417] width 14 height 22
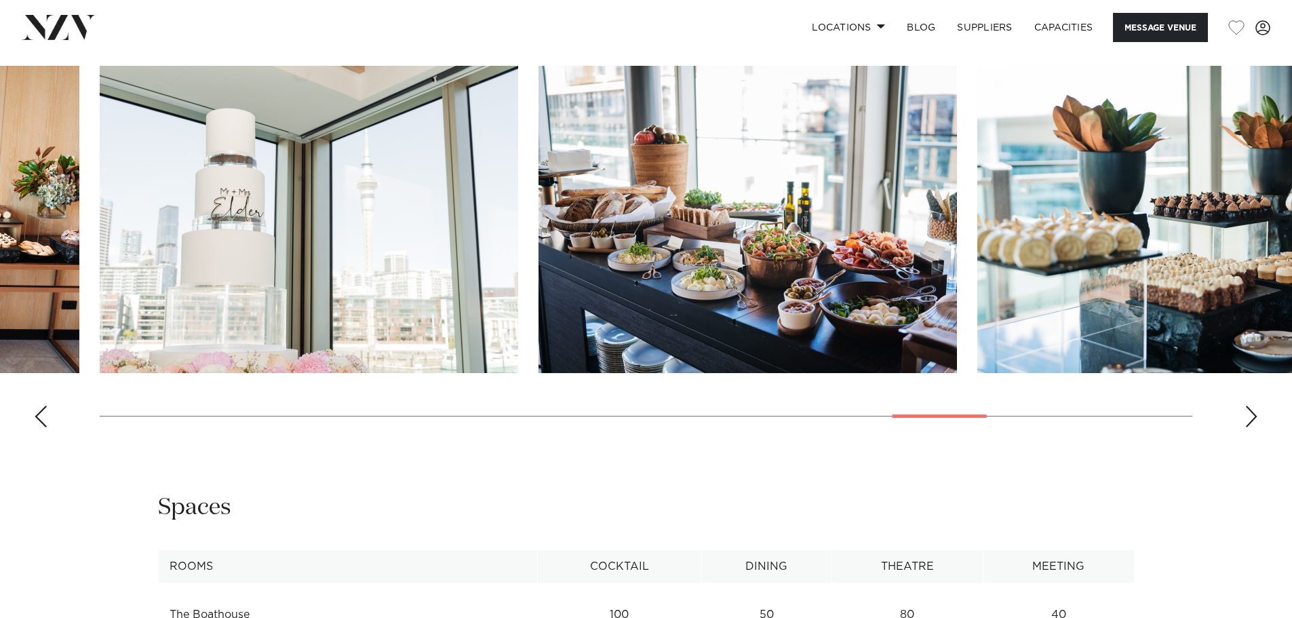
click at [37, 406] on div "Previous slide" at bounding box center [41, 417] width 14 height 22
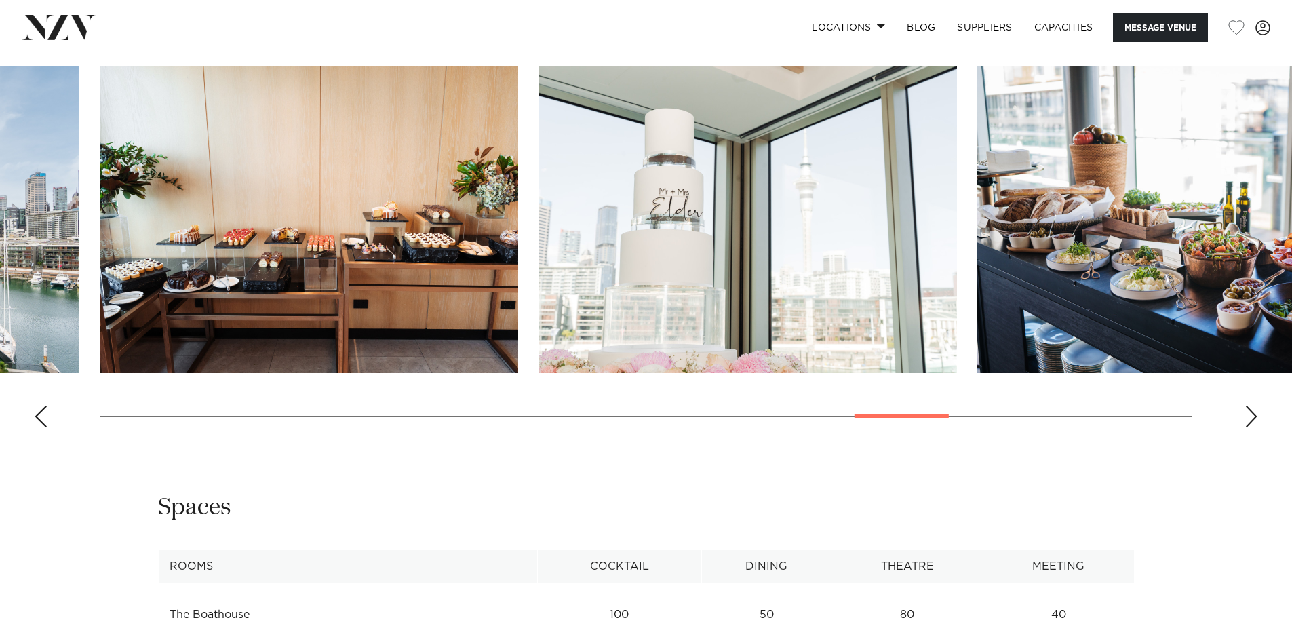
click at [37, 406] on div "Previous slide" at bounding box center [41, 417] width 14 height 22
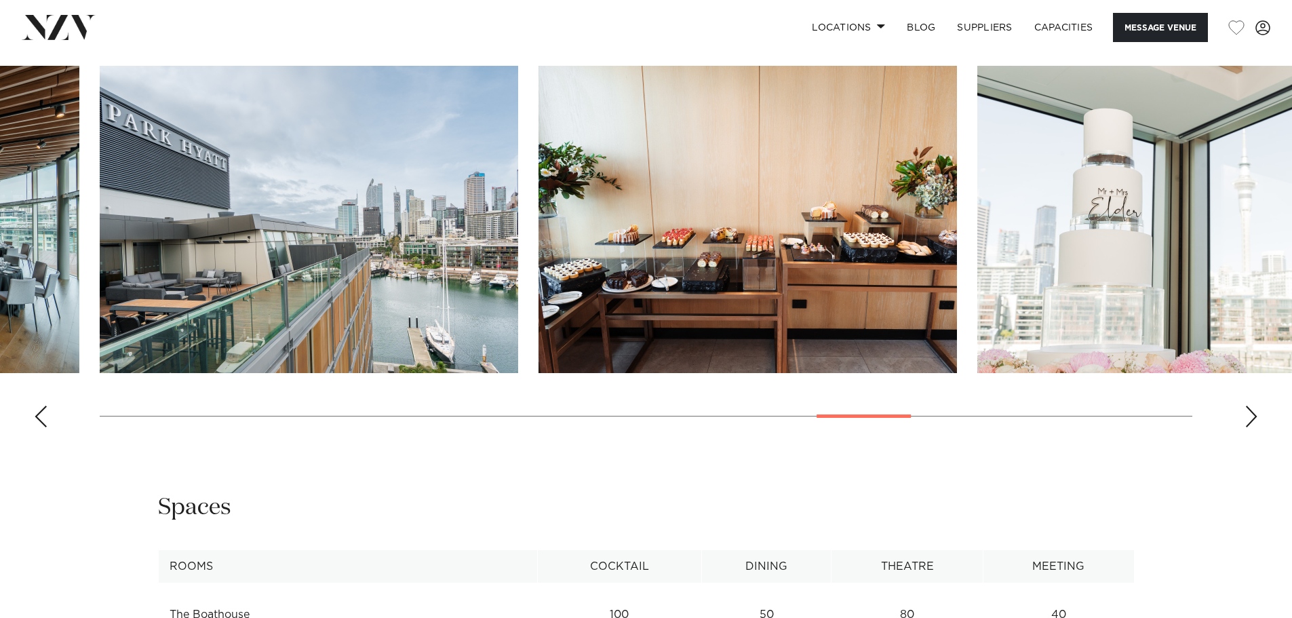
click at [37, 406] on div "Previous slide" at bounding box center [41, 417] width 14 height 22
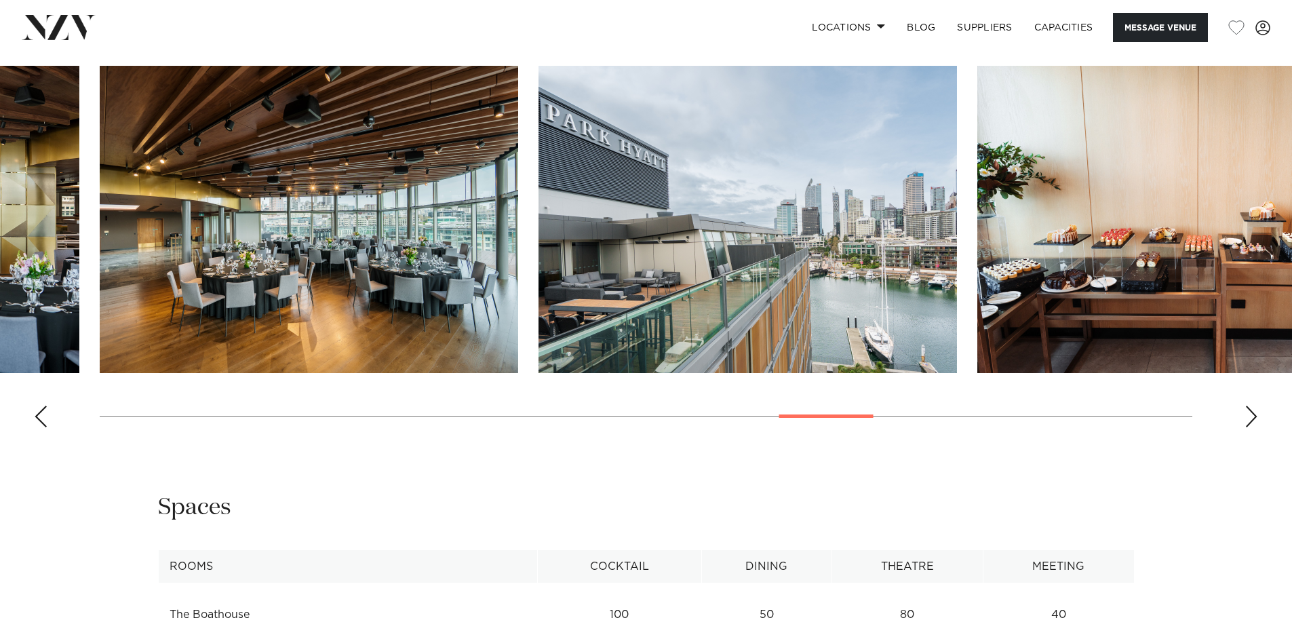
click at [37, 406] on div "Previous slide" at bounding box center [41, 417] width 14 height 22
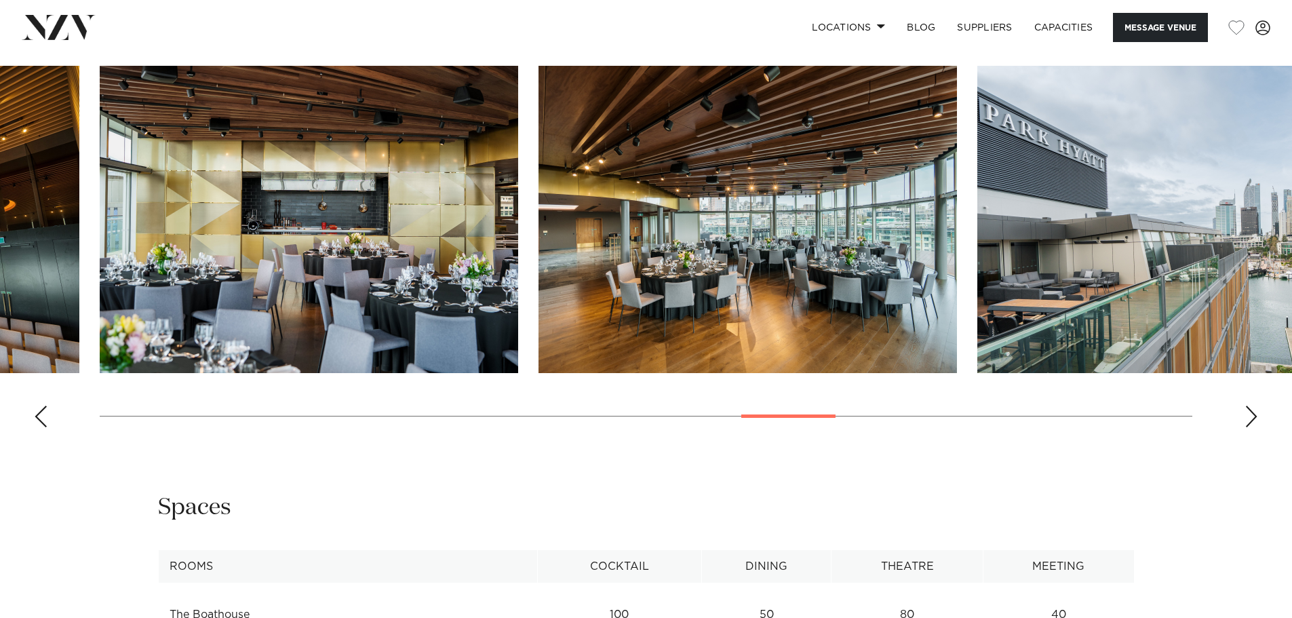
click at [37, 406] on div "Previous slide" at bounding box center [41, 417] width 14 height 22
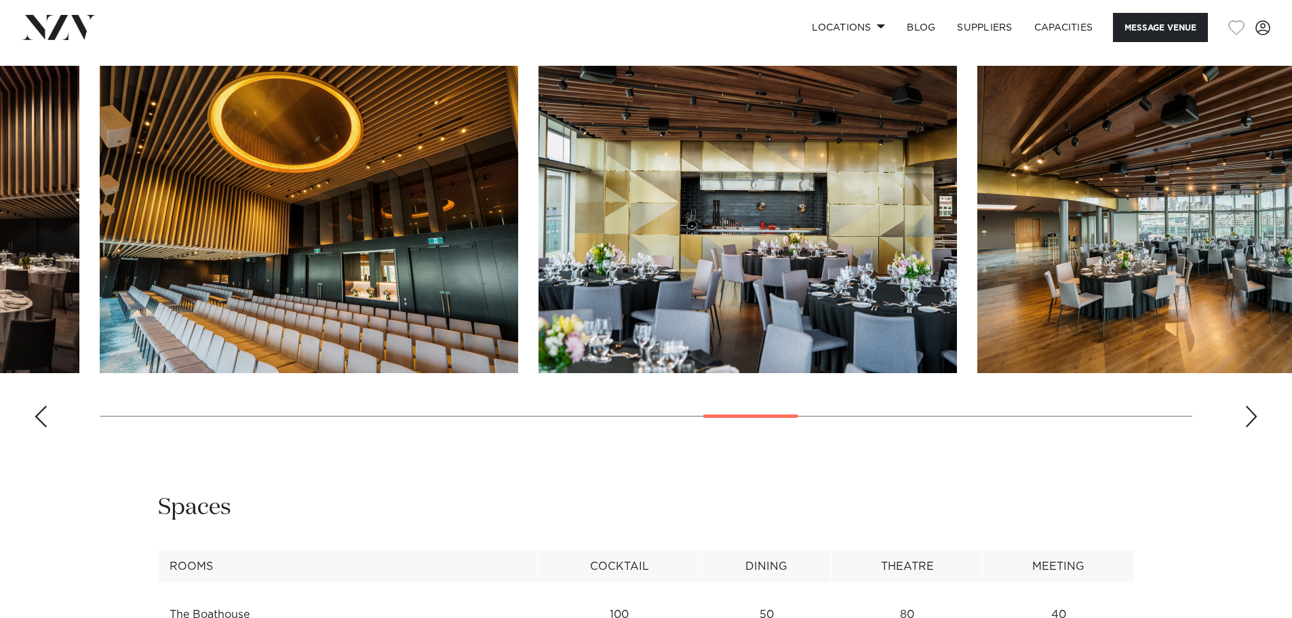
click at [37, 406] on div "Previous slide" at bounding box center [41, 417] width 14 height 22
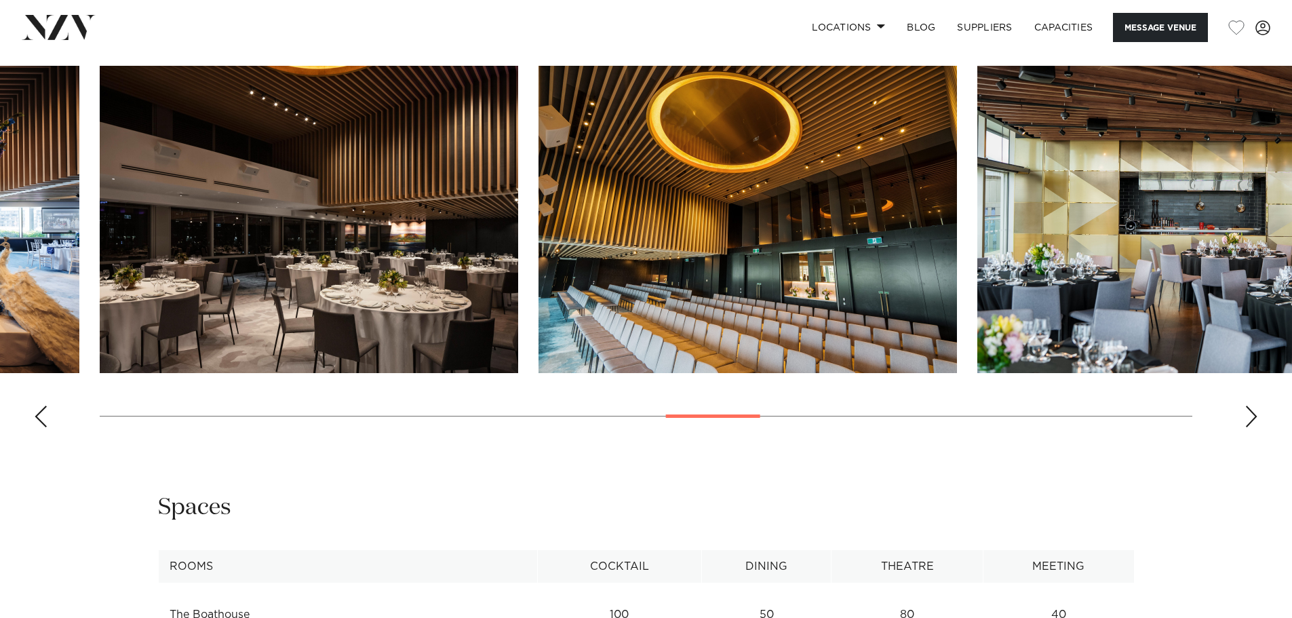
click at [37, 406] on div "Previous slide" at bounding box center [41, 417] width 14 height 22
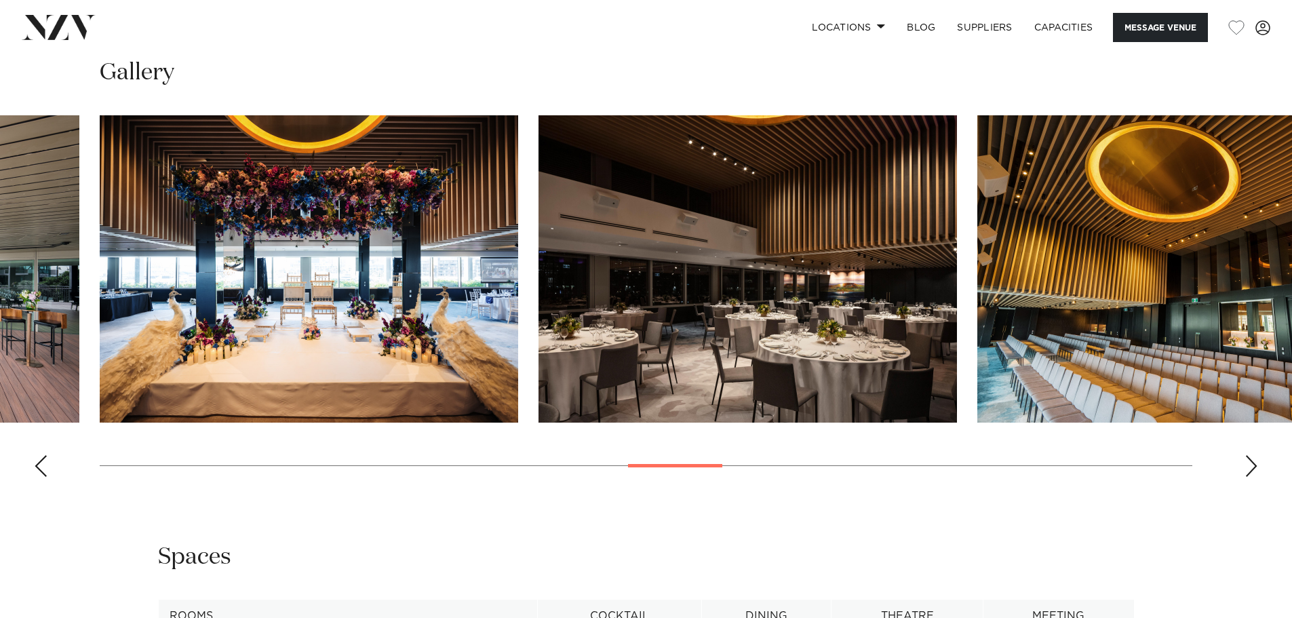
scroll to position [1492, 0]
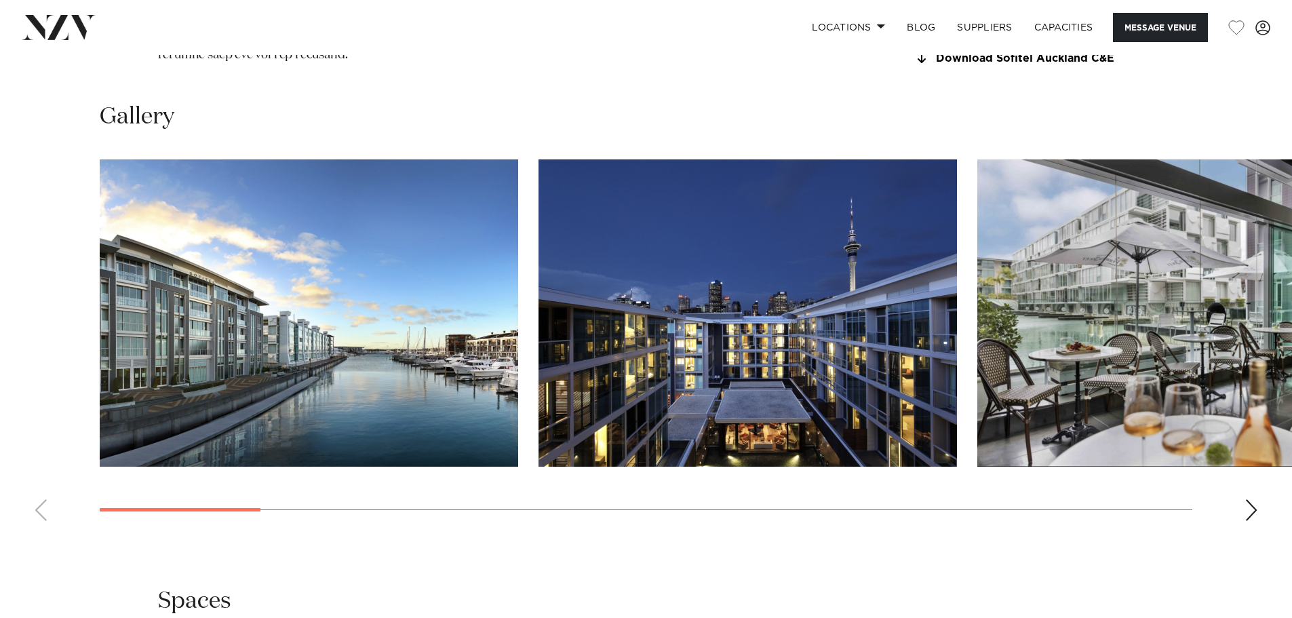
scroll to position [1374, 0]
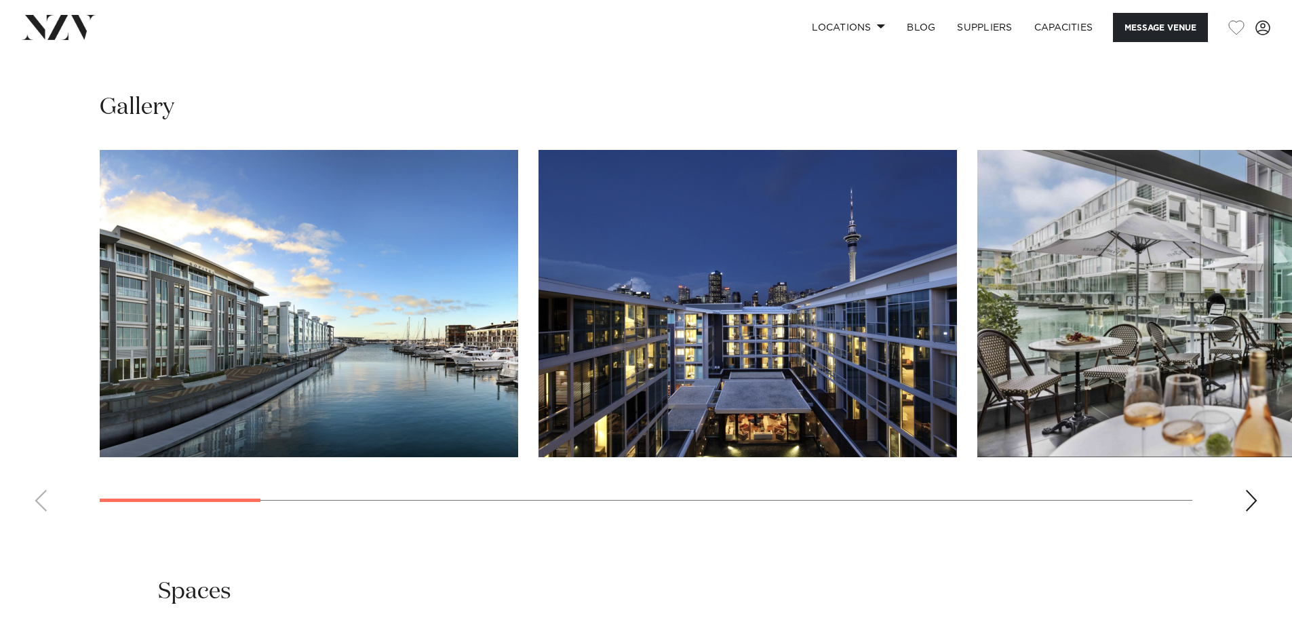
click at [1251, 511] on div "Next slide" at bounding box center [1252, 501] width 14 height 22
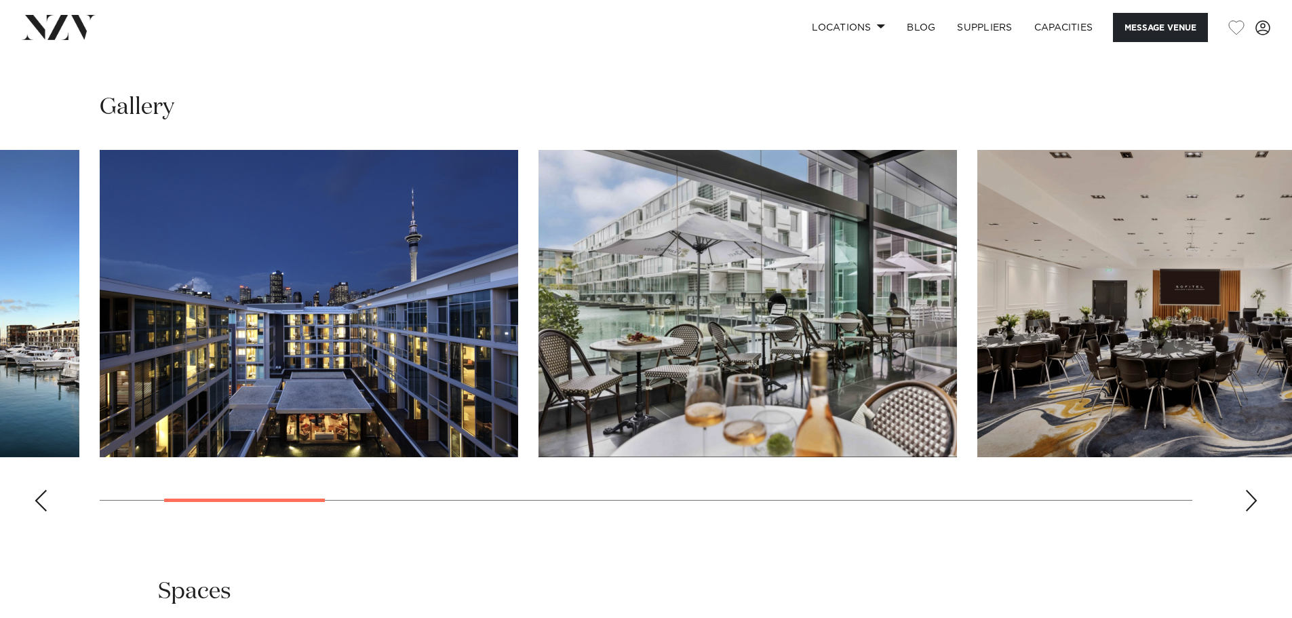
click at [1251, 511] on div "Next slide" at bounding box center [1252, 501] width 14 height 22
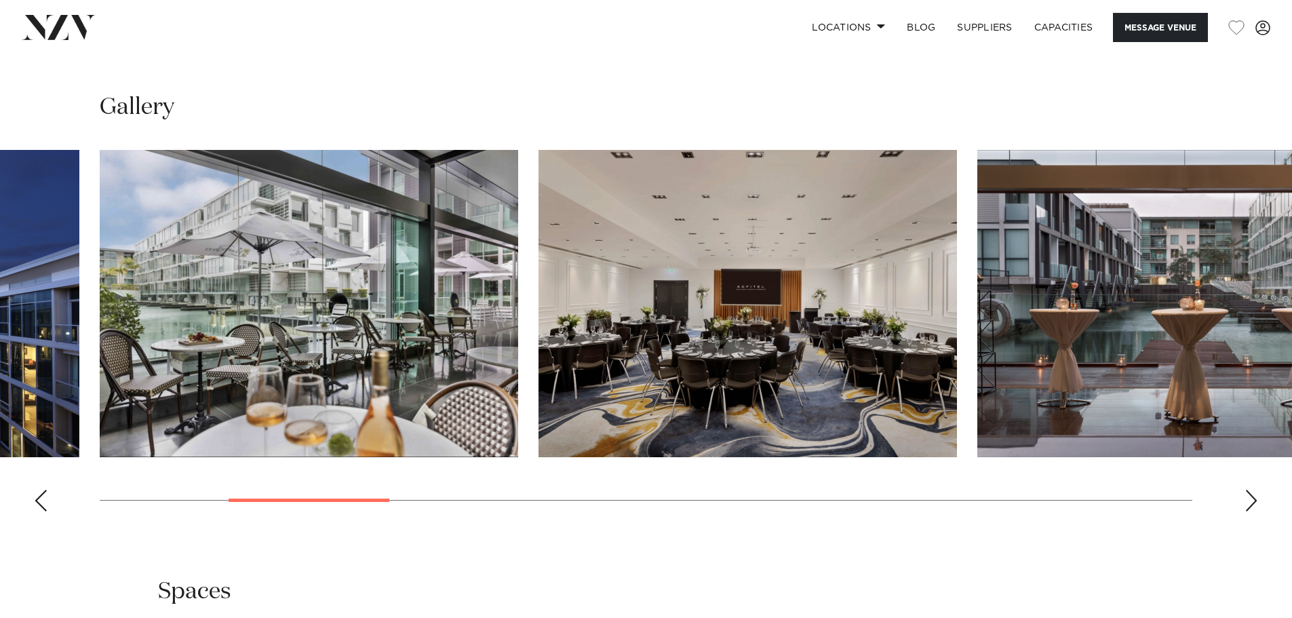
click at [1251, 511] on div "Next slide" at bounding box center [1252, 501] width 14 height 22
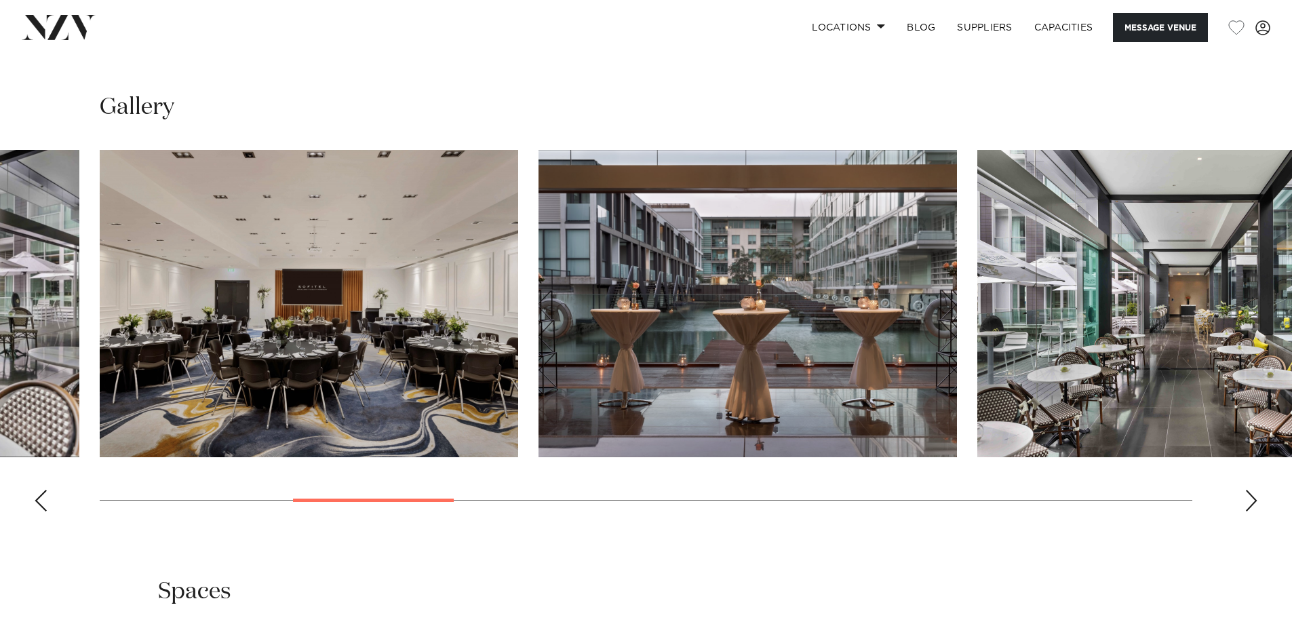
click at [1251, 511] on div "Next slide" at bounding box center [1252, 501] width 14 height 22
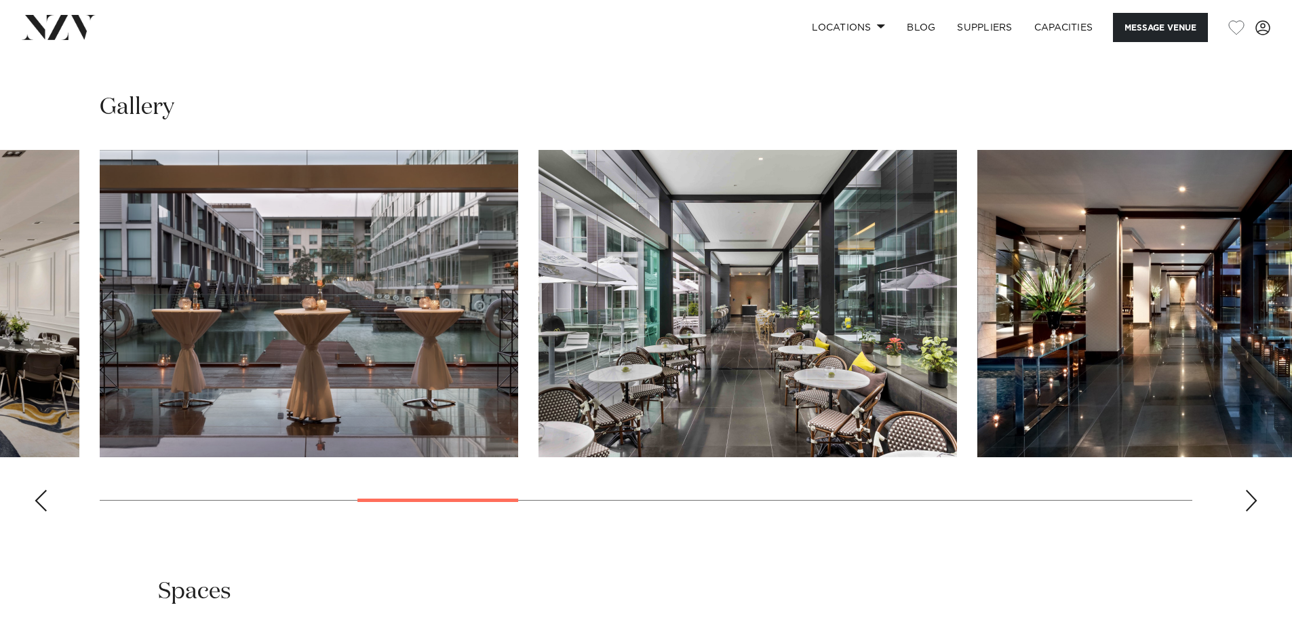
click at [1251, 511] on div "Next slide" at bounding box center [1252, 501] width 14 height 22
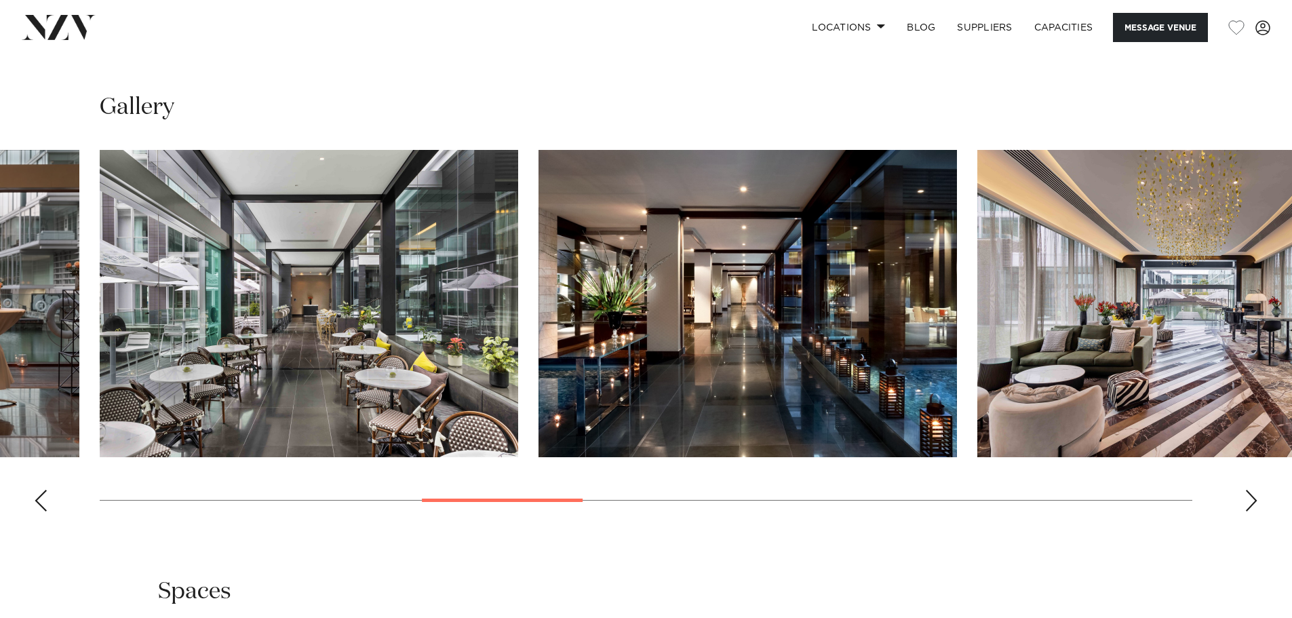
click at [1251, 511] on div "Next slide" at bounding box center [1252, 501] width 14 height 22
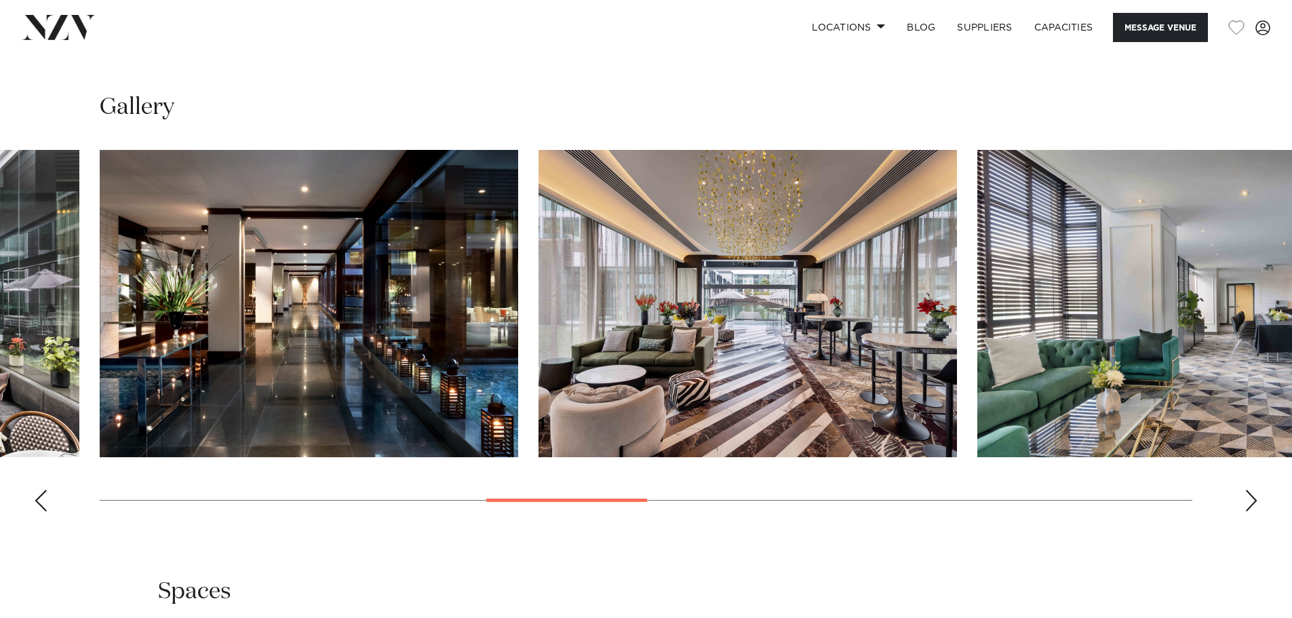
click at [1251, 511] on div "Next slide" at bounding box center [1252, 501] width 14 height 22
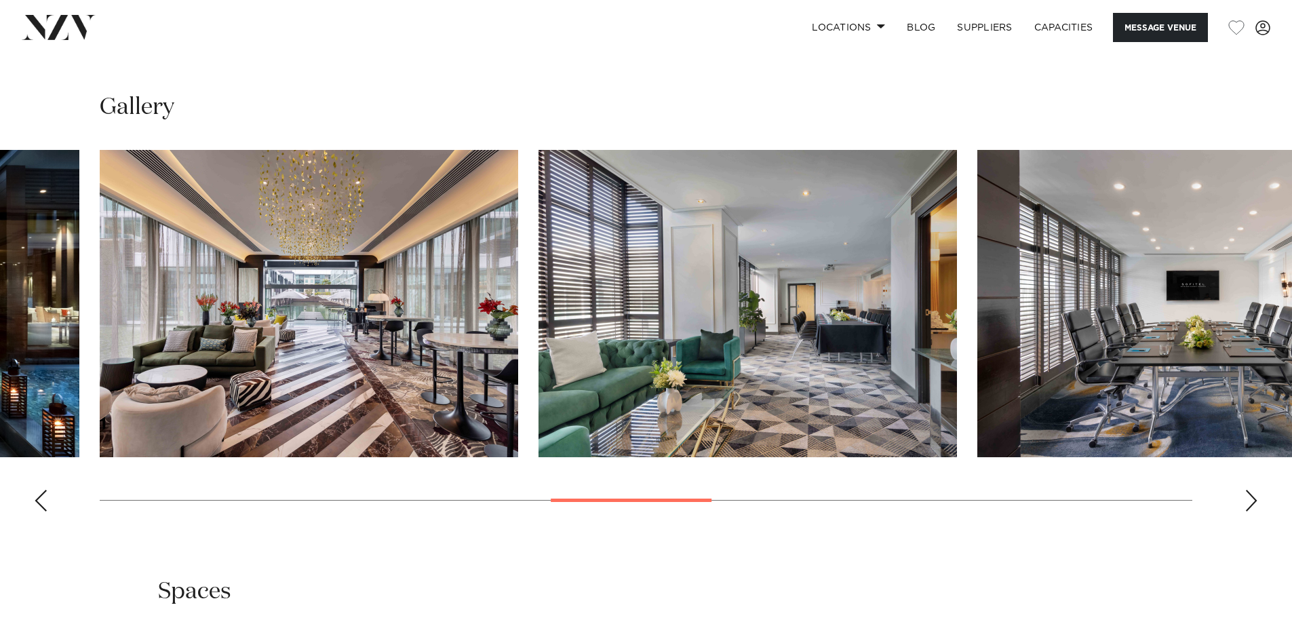
click at [1251, 511] on div "Next slide" at bounding box center [1252, 501] width 14 height 22
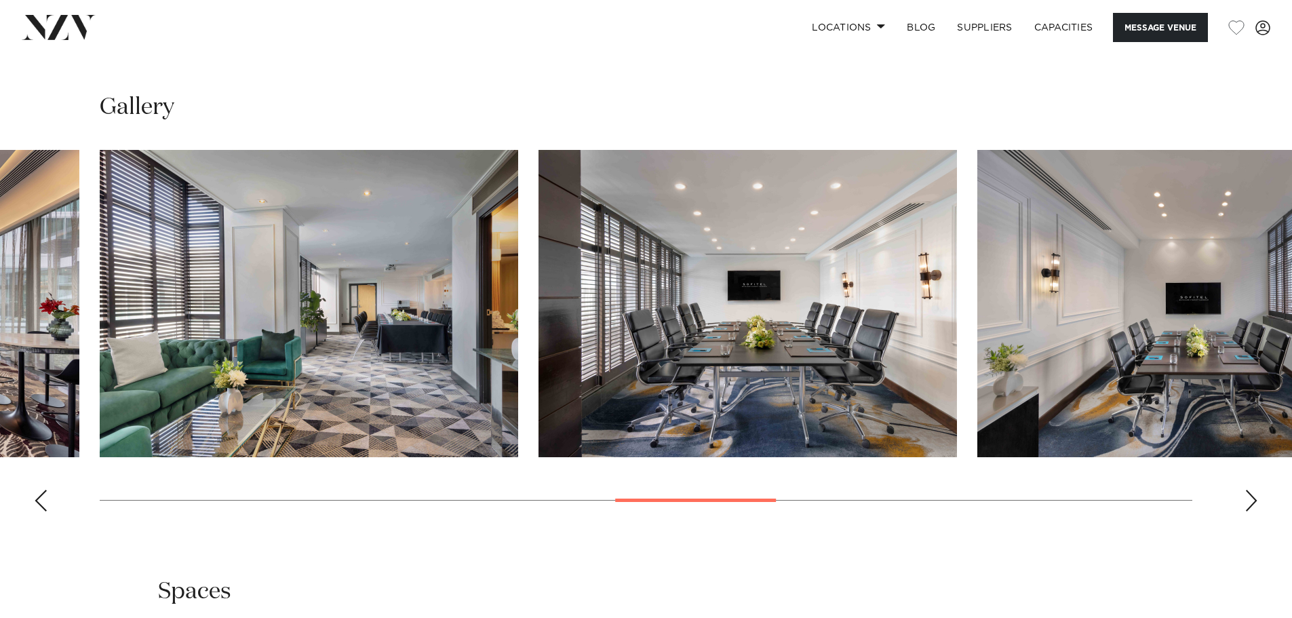
click at [1251, 511] on div "Next slide" at bounding box center [1252, 501] width 14 height 22
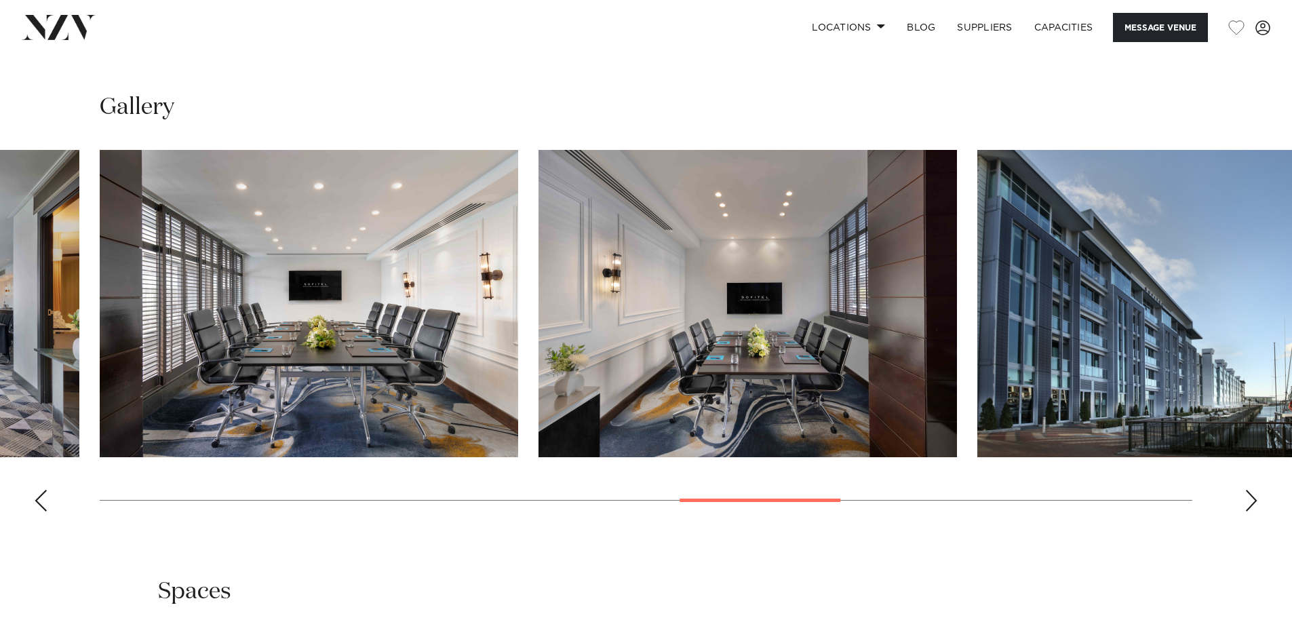
click at [1251, 511] on div "Next slide" at bounding box center [1252, 501] width 14 height 22
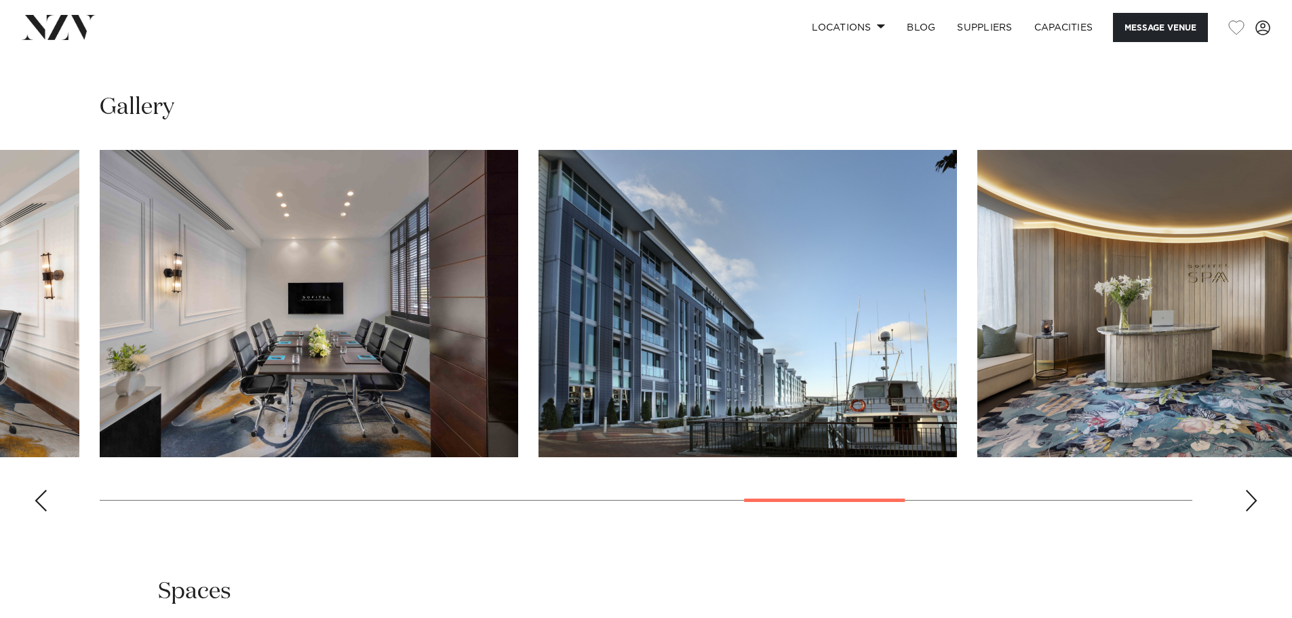
click at [1251, 511] on div "Next slide" at bounding box center [1252, 501] width 14 height 22
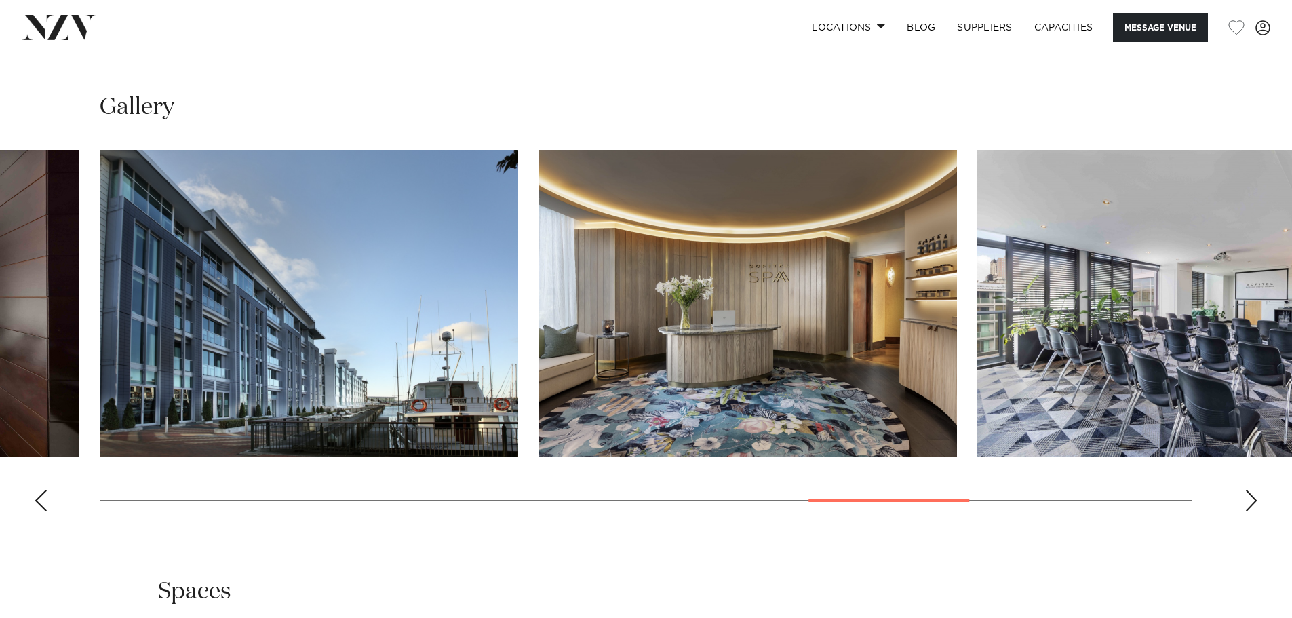
click at [1251, 511] on div "Next slide" at bounding box center [1252, 501] width 14 height 22
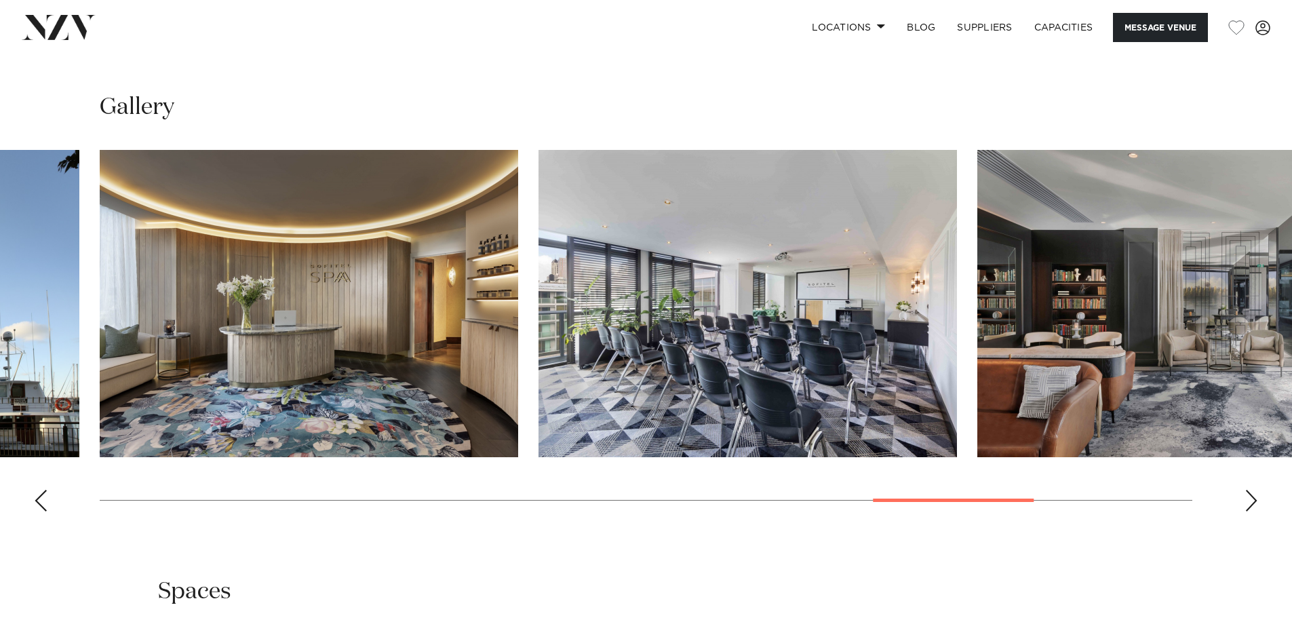
click at [1251, 511] on div "Next slide" at bounding box center [1252, 501] width 14 height 22
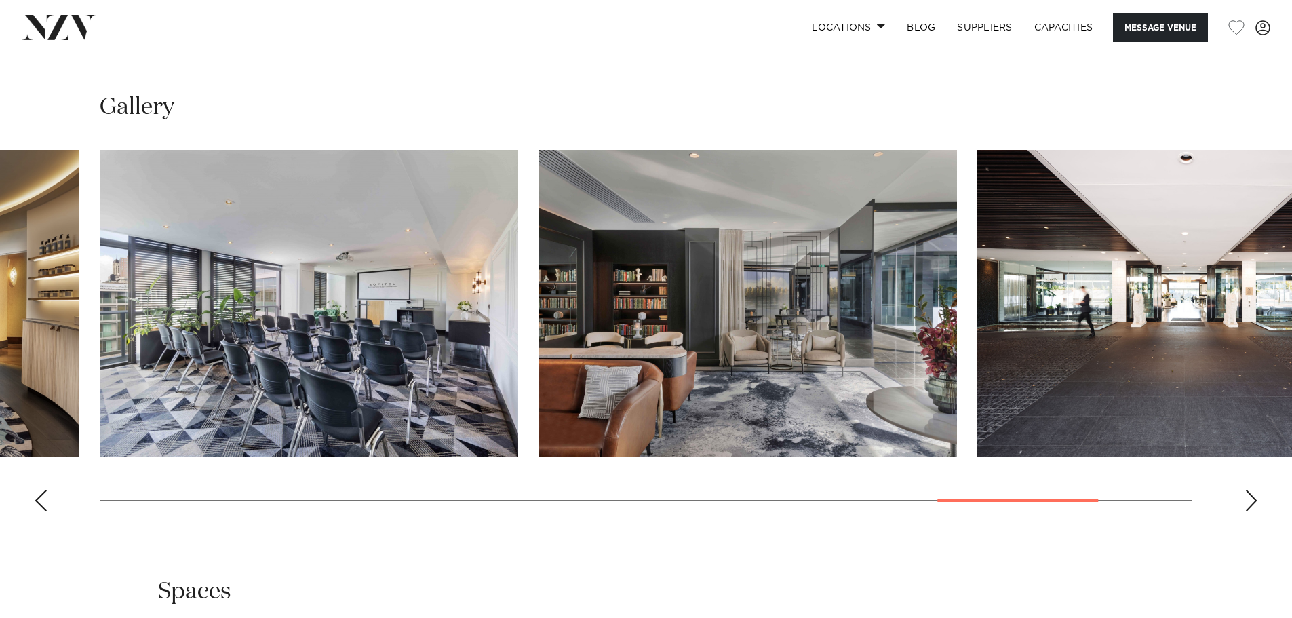
click at [1251, 511] on div "Next slide" at bounding box center [1252, 501] width 14 height 22
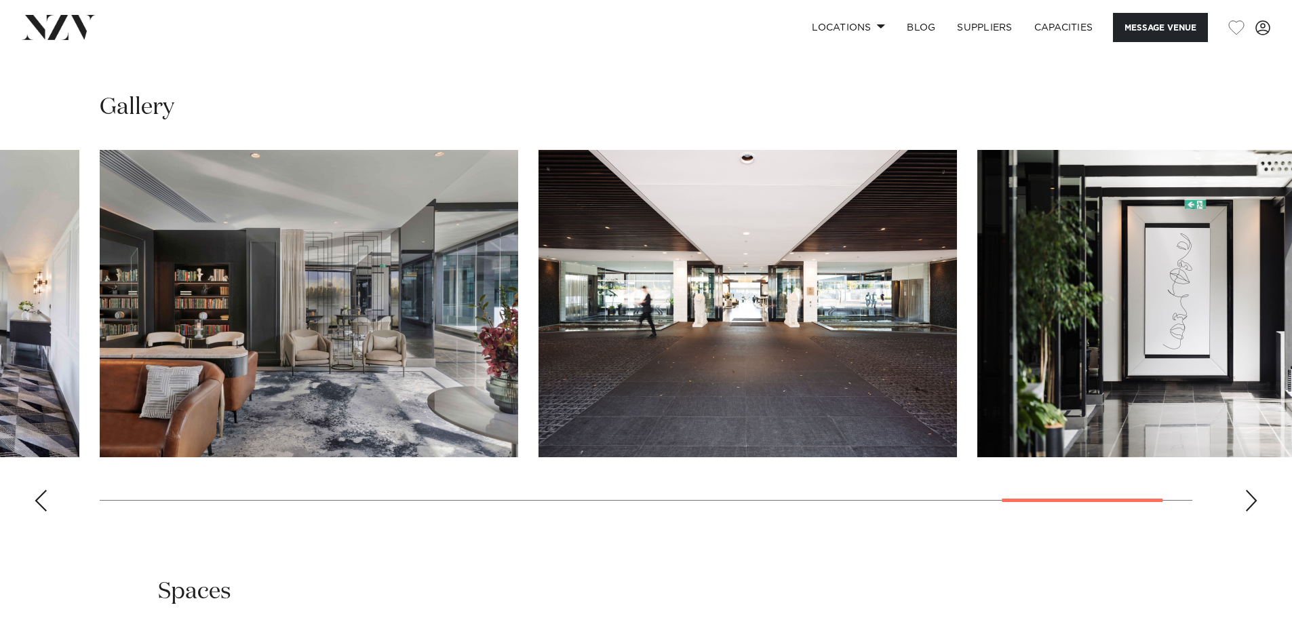
click at [1251, 511] on div "Next slide" at bounding box center [1252, 501] width 14 height 22
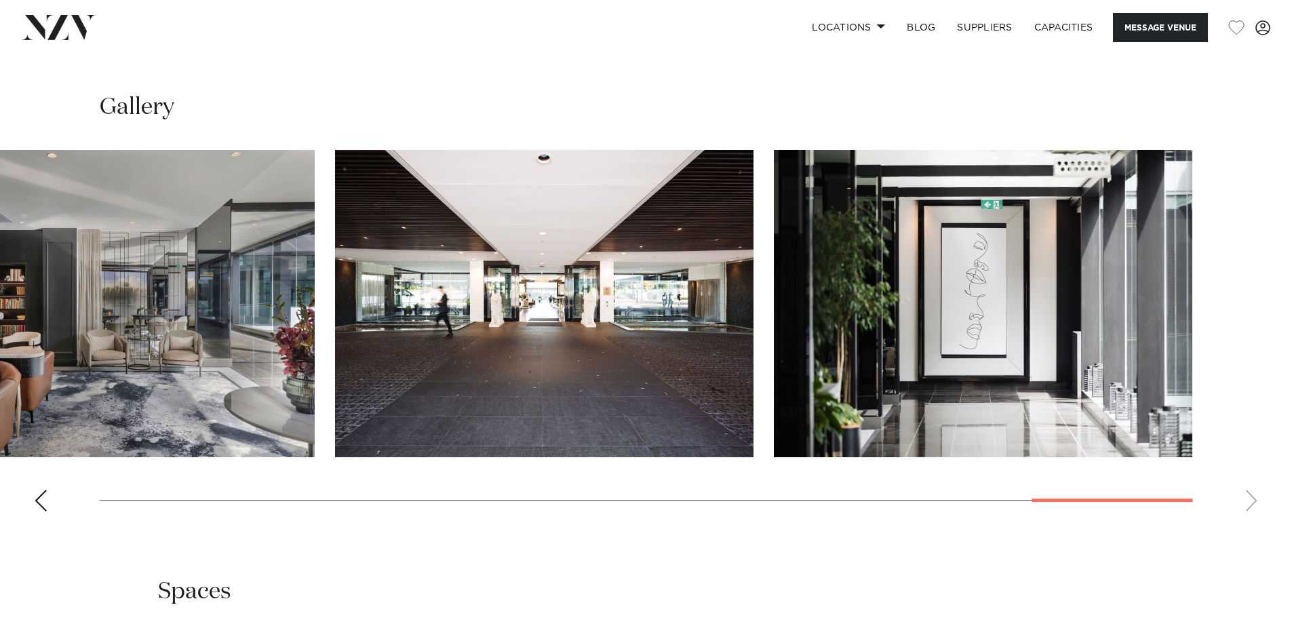
click at [1251, 522] on swiper-container at bounding box center [646, 336] width 1292 height 372
